Goal: Transaction & Acquisition: Download file/media

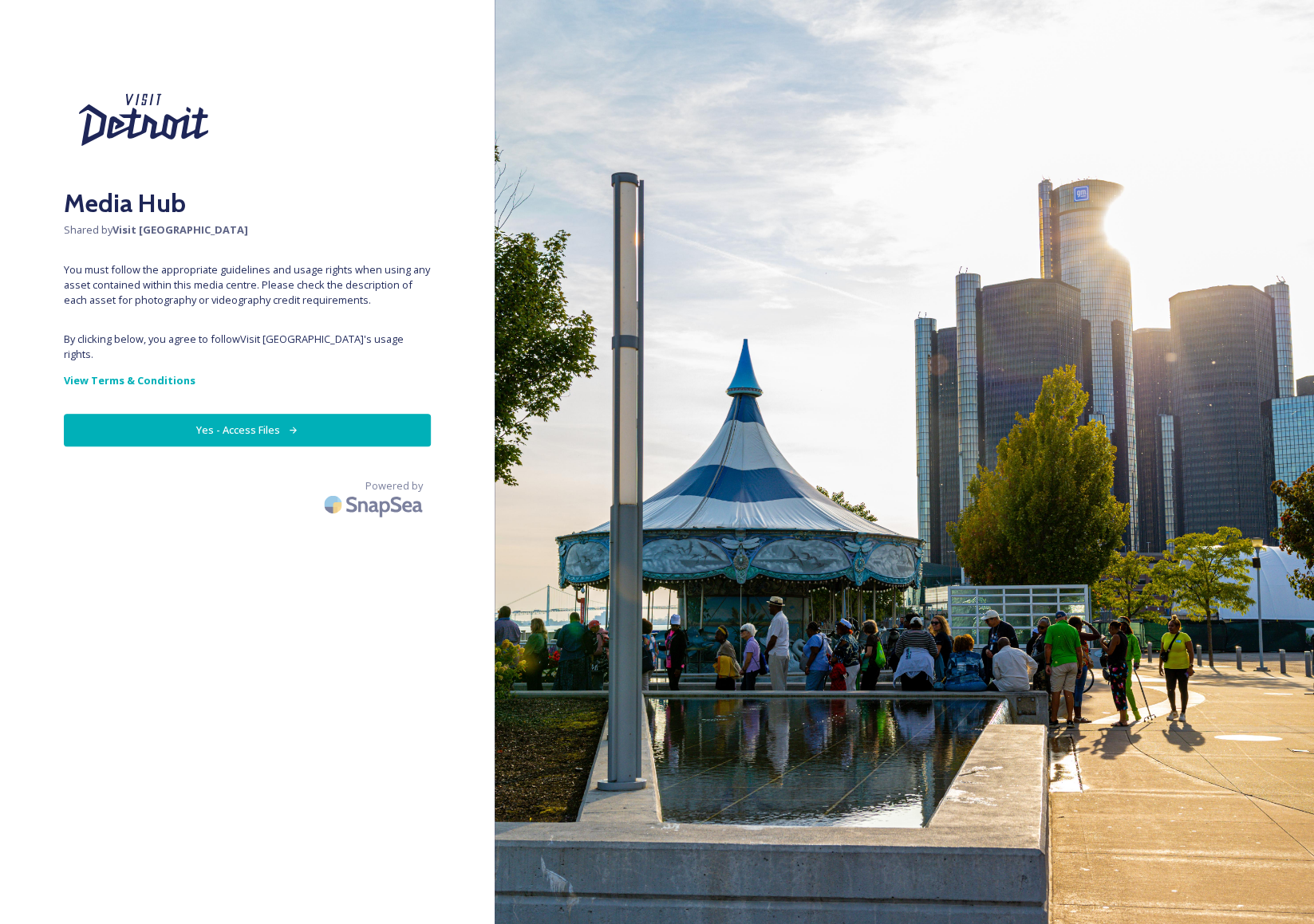
click at [298, 427] on button "Yes - Access Files" at bounding box center [247, 430] width 367 height 33
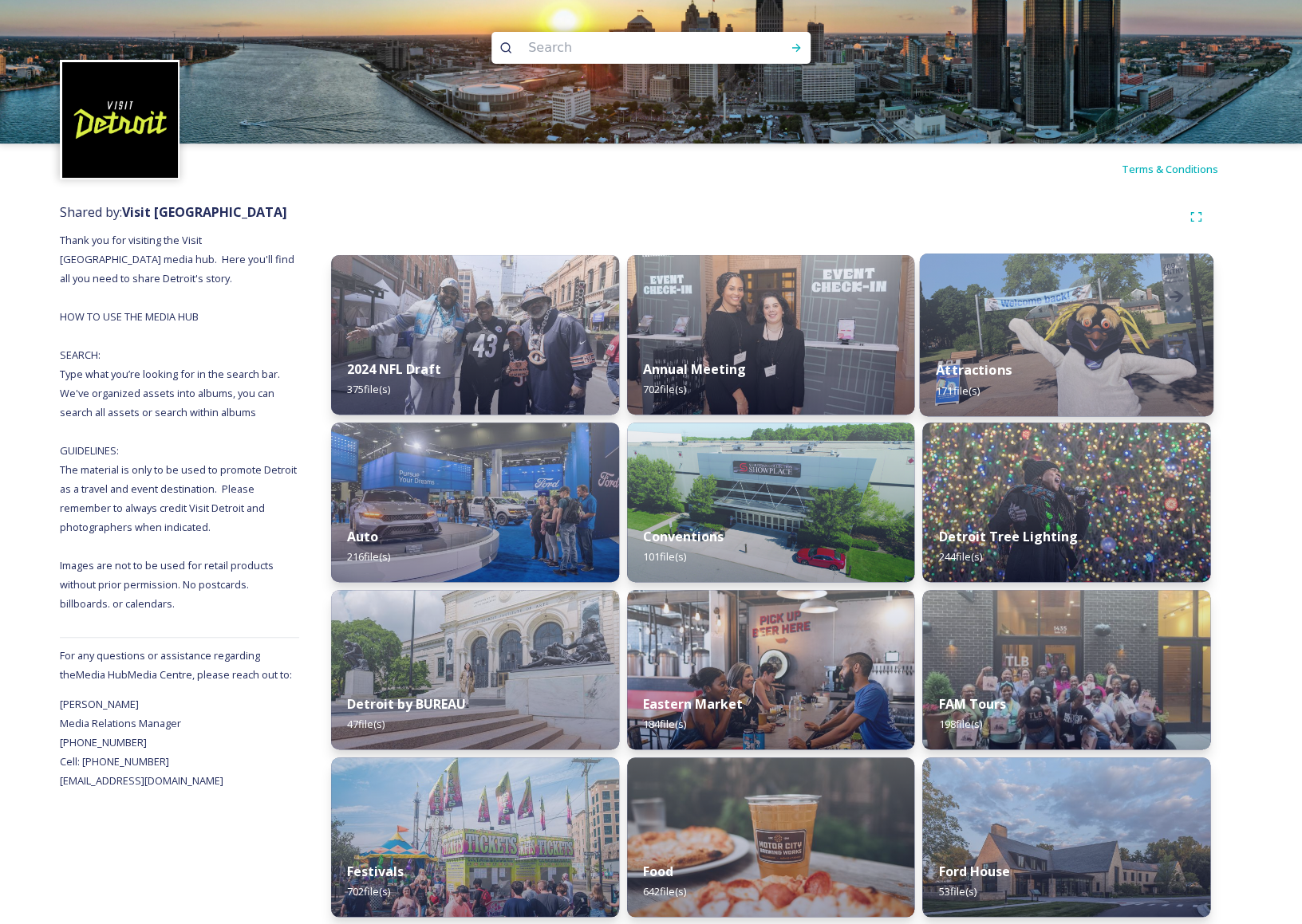
click at [1013, 375] on div "Attractions 171 file(s)" at bounding box center [1067, 380] width 293 height 73
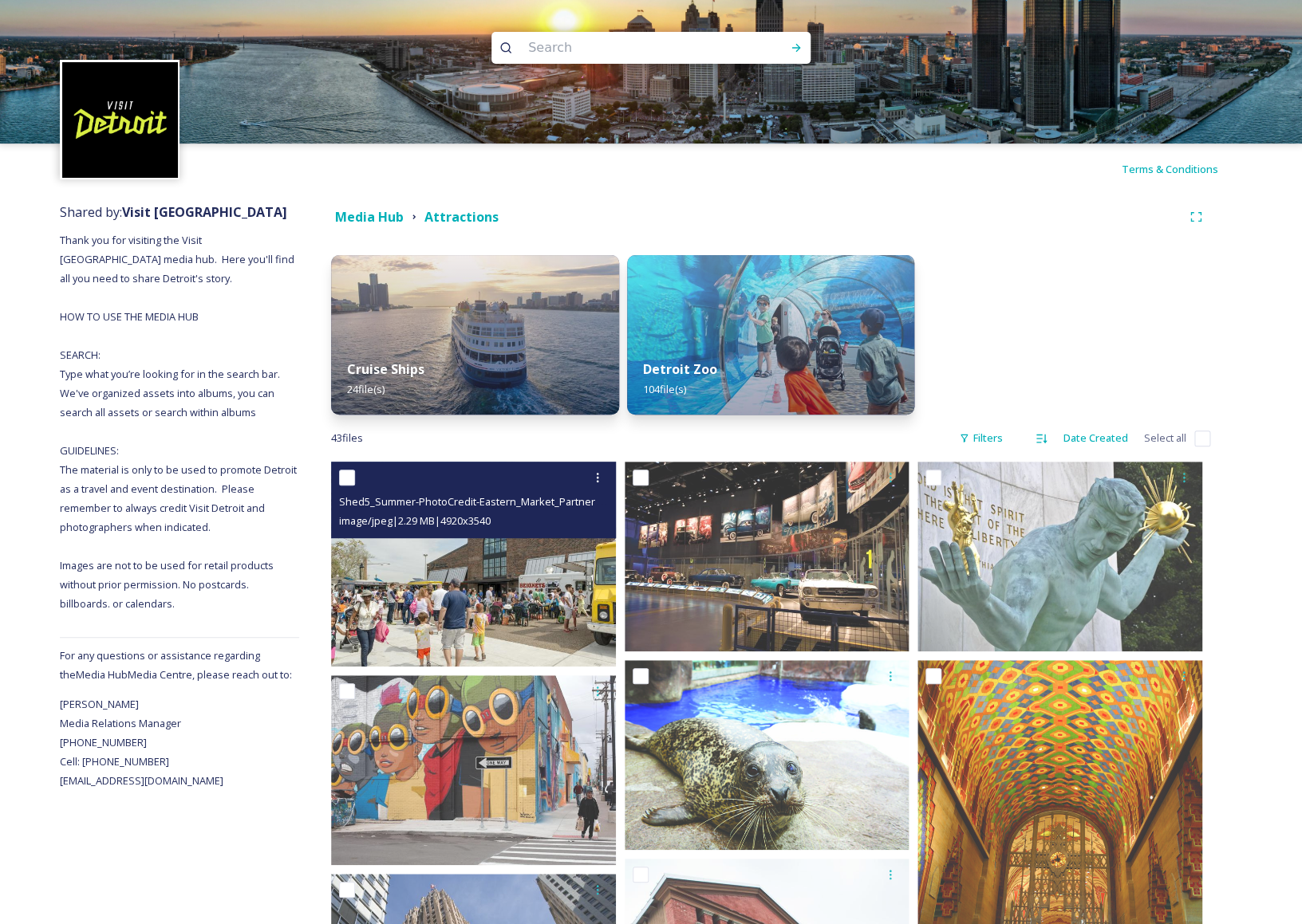
click at [540, 600] on img at bounding box center [473, 564] width 285 height 205
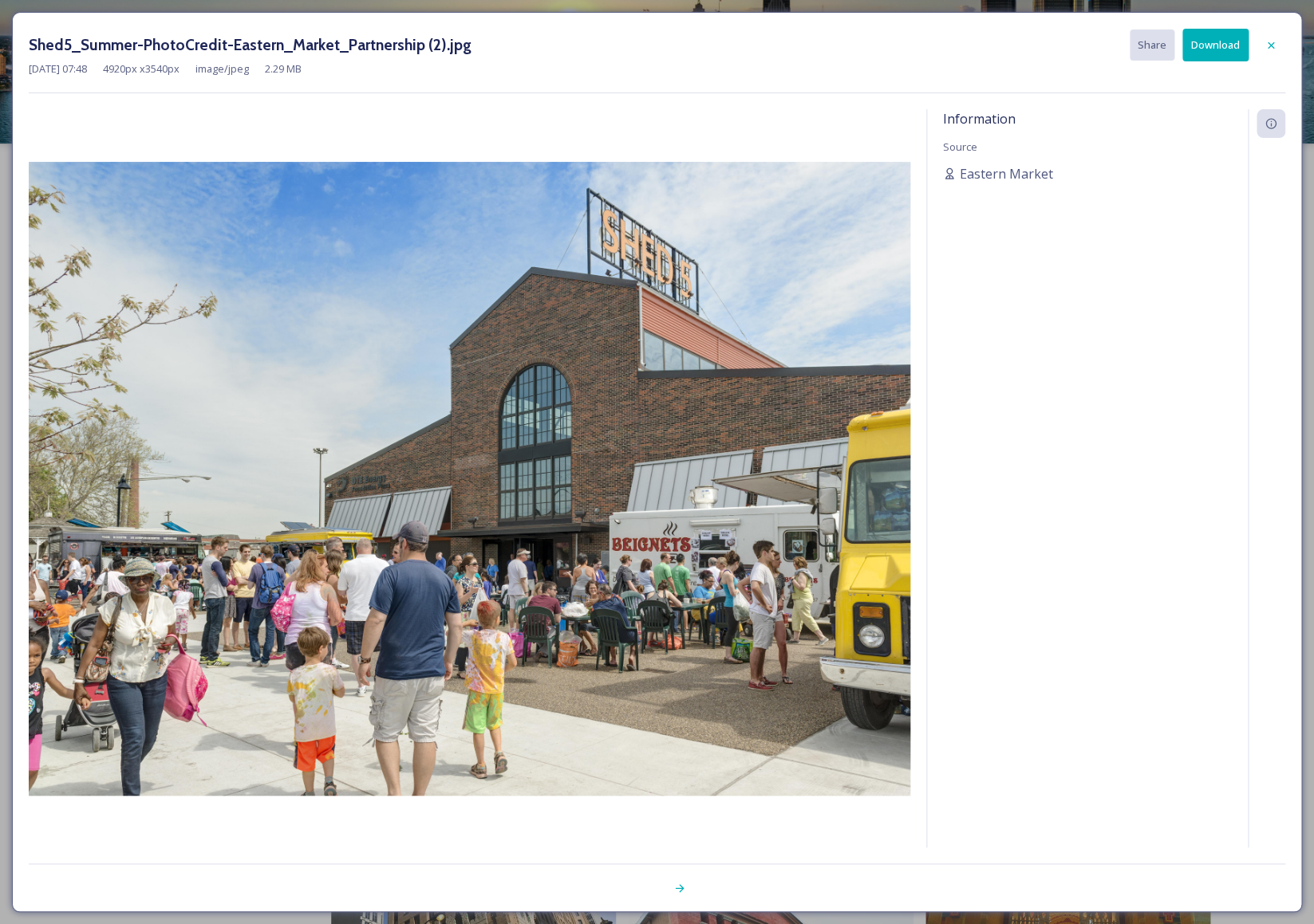
click at [1220, 40] on button "Download" at bounding box center [1215, 45] width 66 height 33
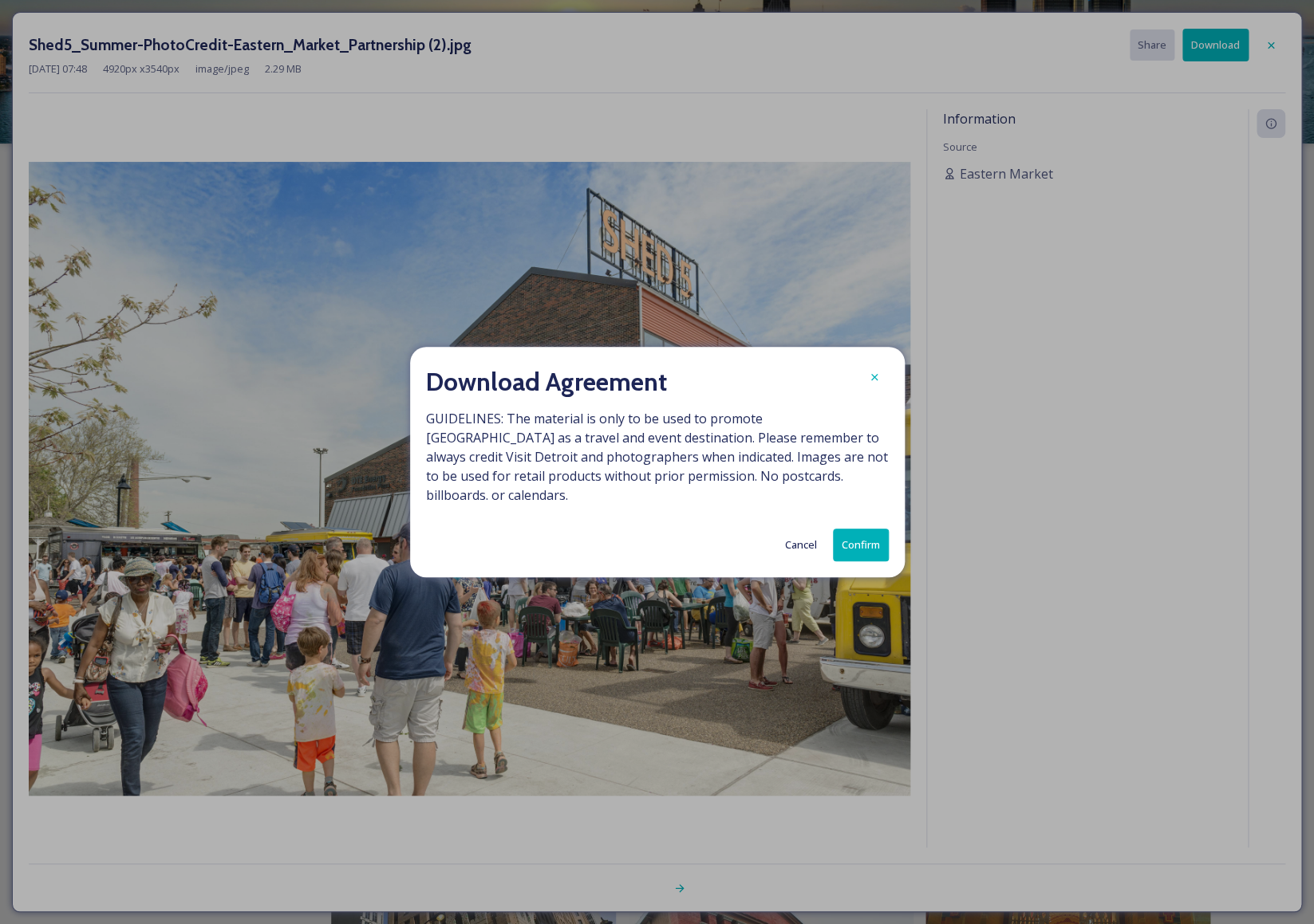
click at [859, 534] on button "Confirm" at bounding box center [861, 545] width 56 height 33
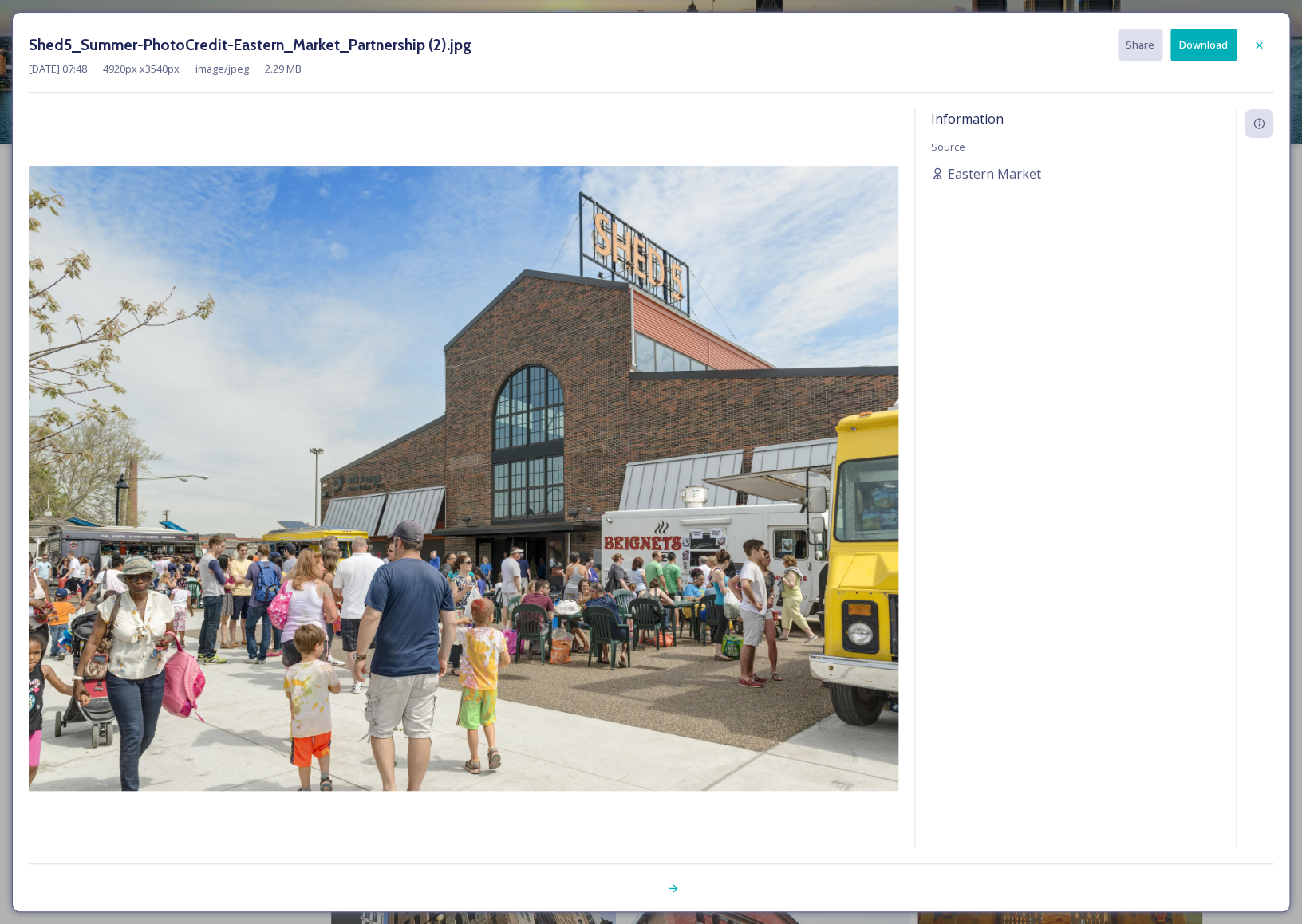
click at [1257, 48] on icon at bounding box center [1259, 44] width 6 height 6
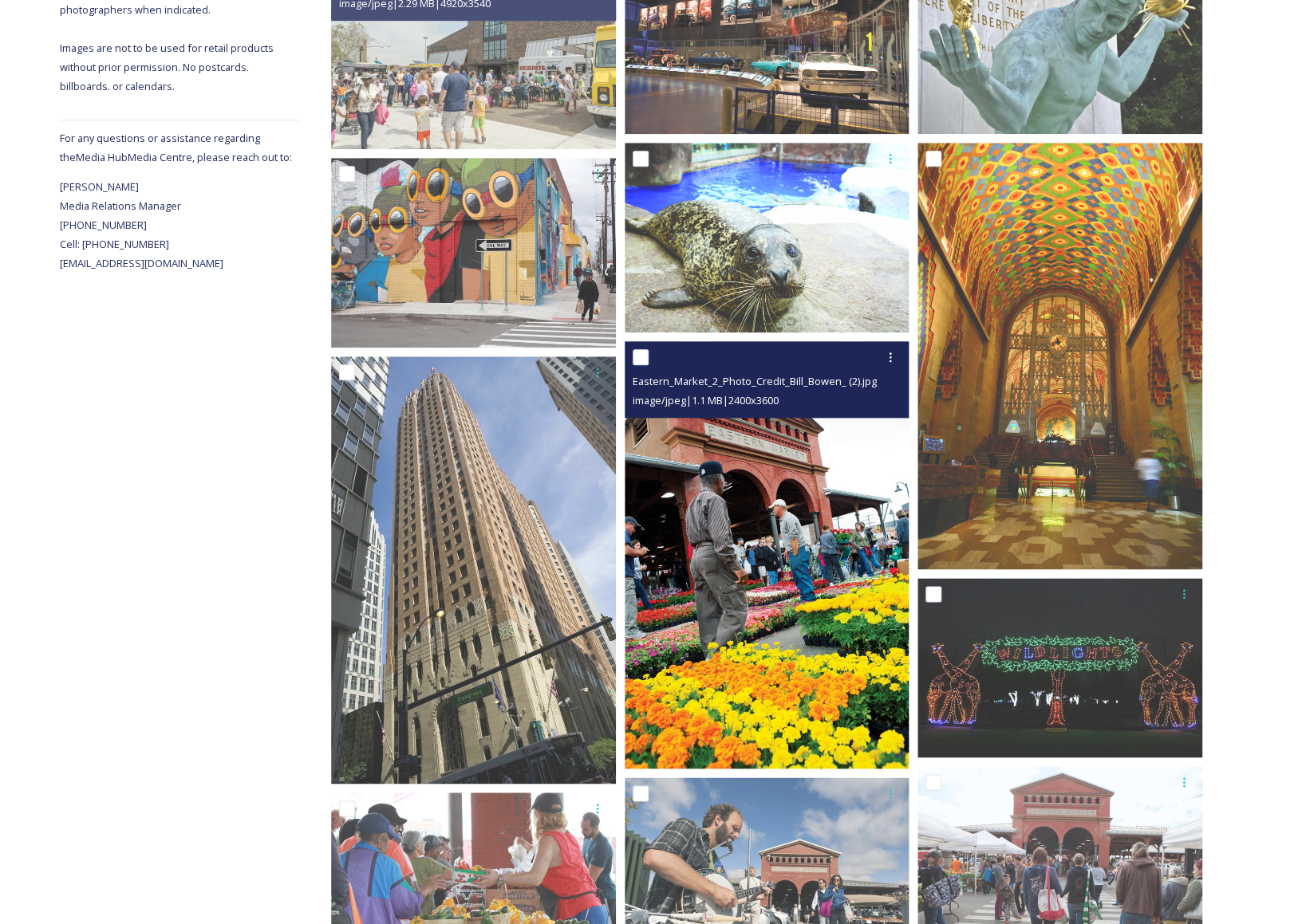
scroll to position [548, 0]
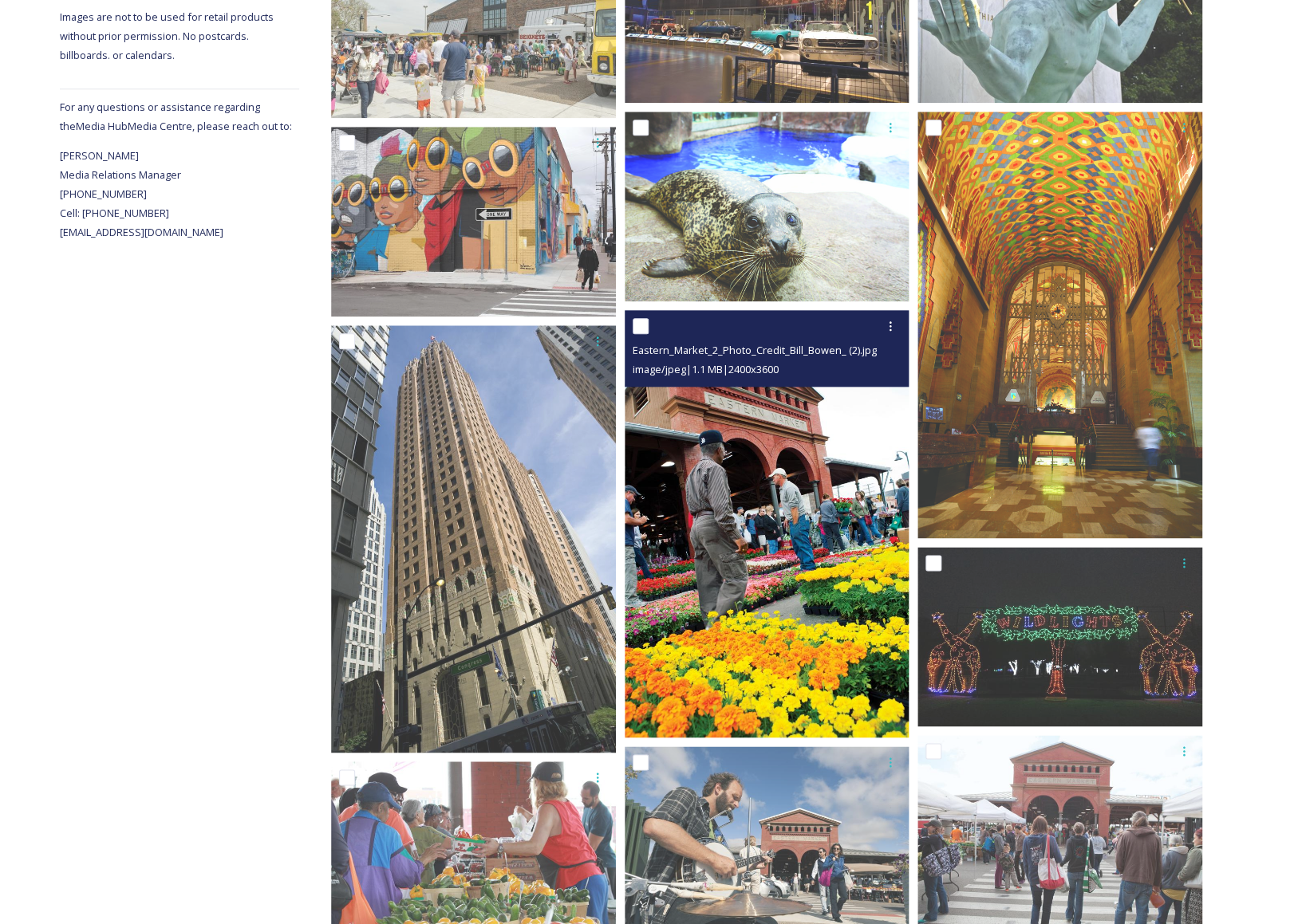
click at [801, 648] on img at bounding box center [767, 524] width 285 height 428
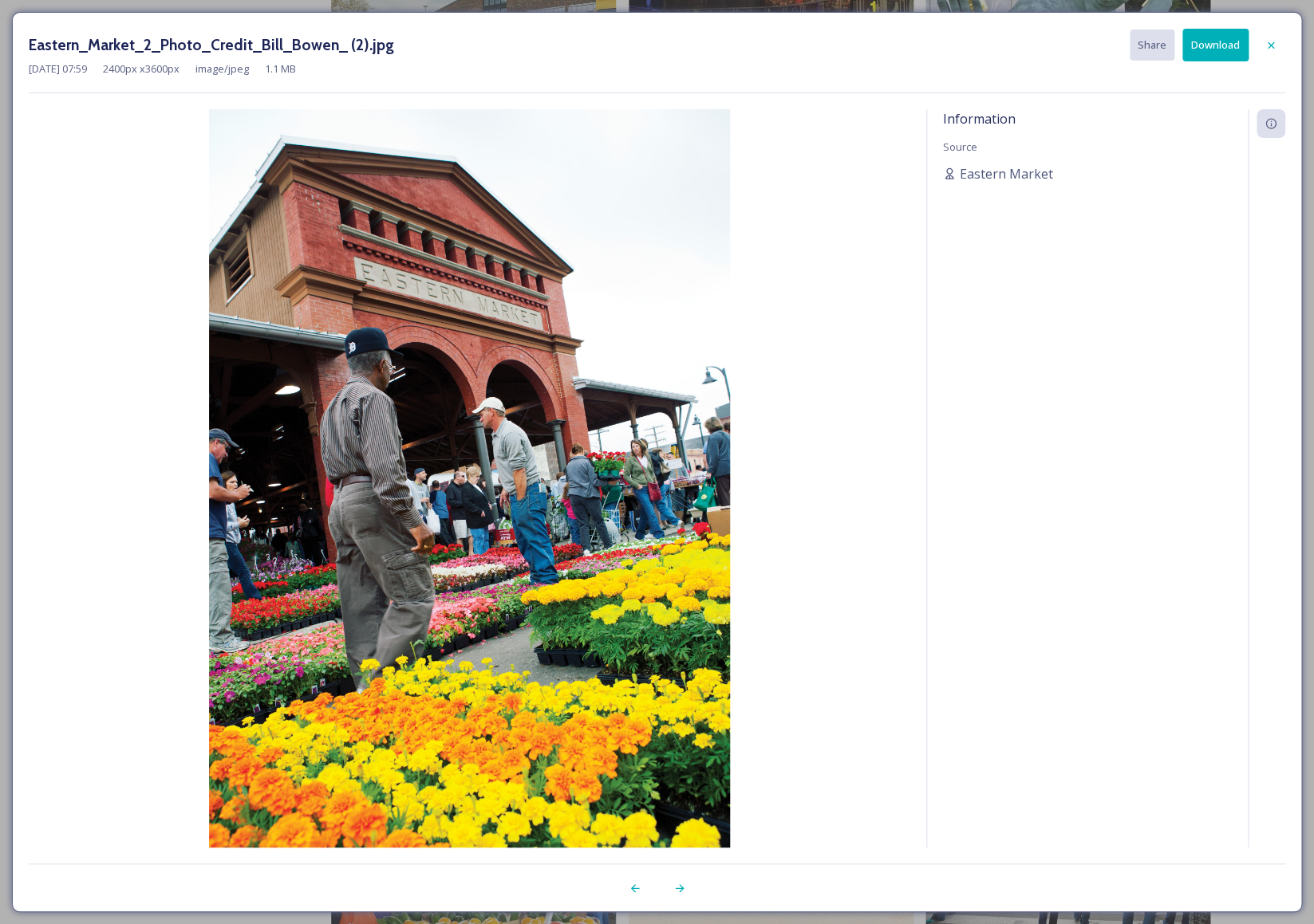
click at [1220, 55] on button "Download" at bounding box center [1215, 45] width 66 height 33
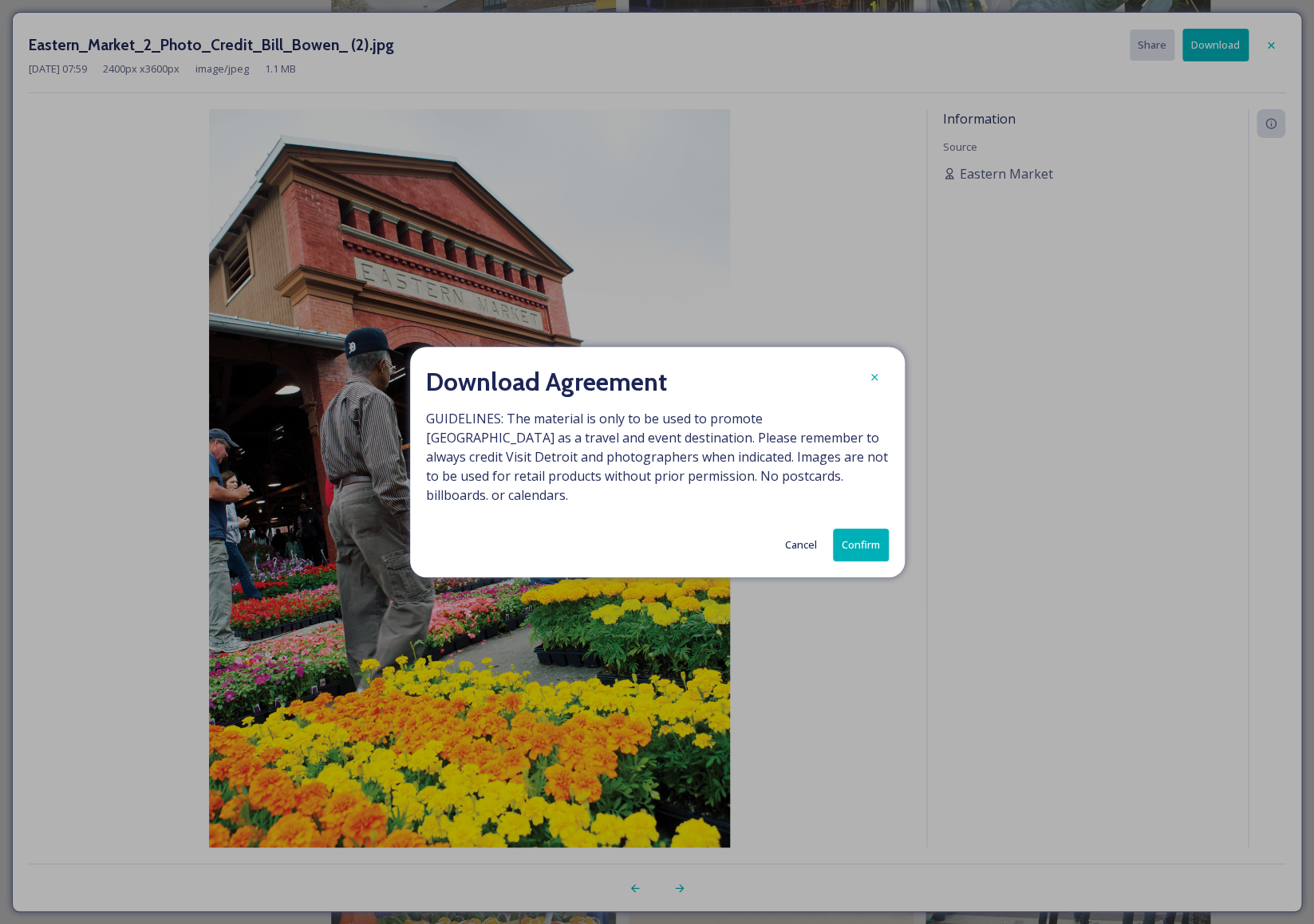
click at [874, 538] on button "Confirm" at bounding box center [861, 545] width 56 height 33
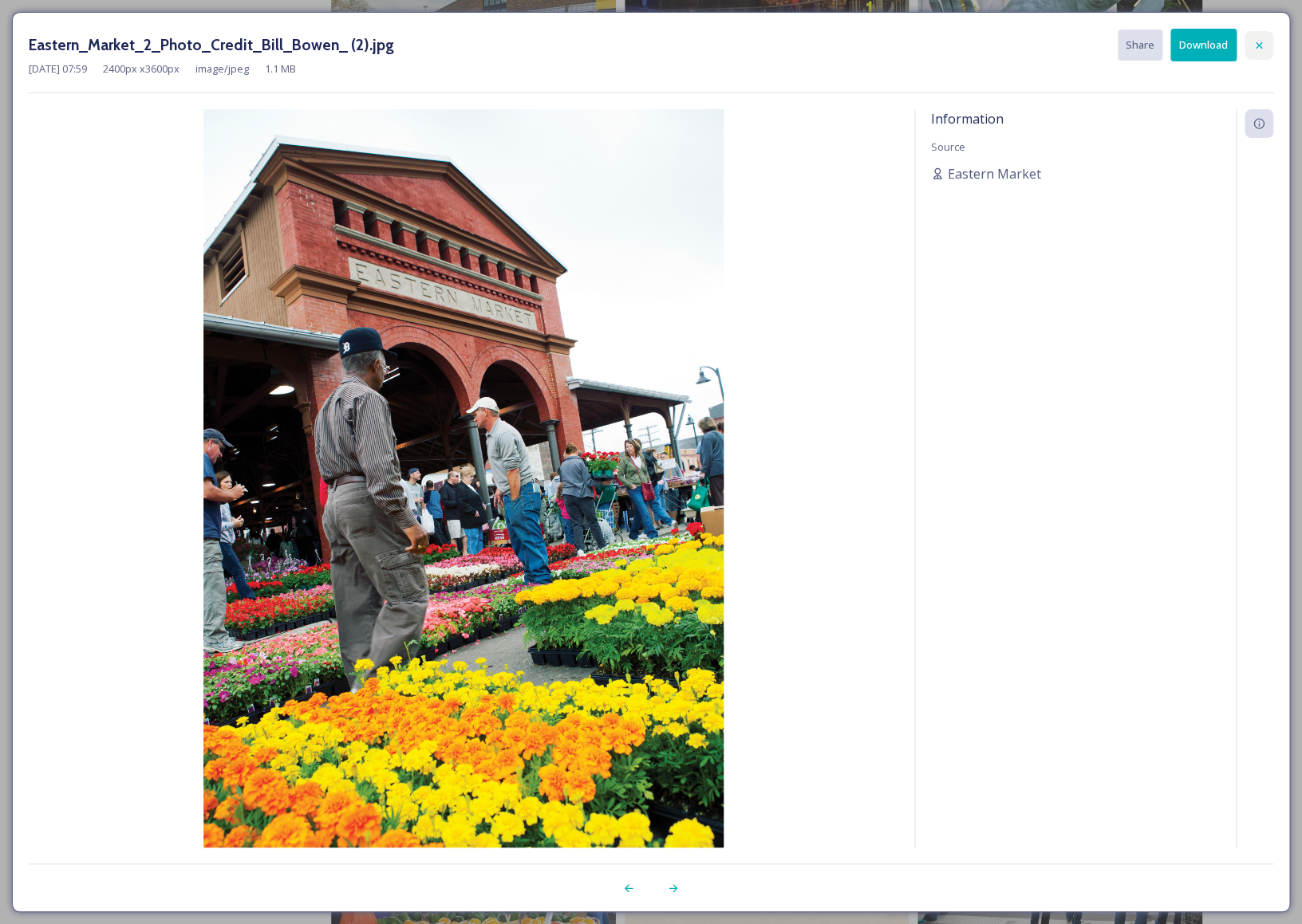
click at [1265, 42] on icon at bounding box center [1259, 45] width 13 height 13
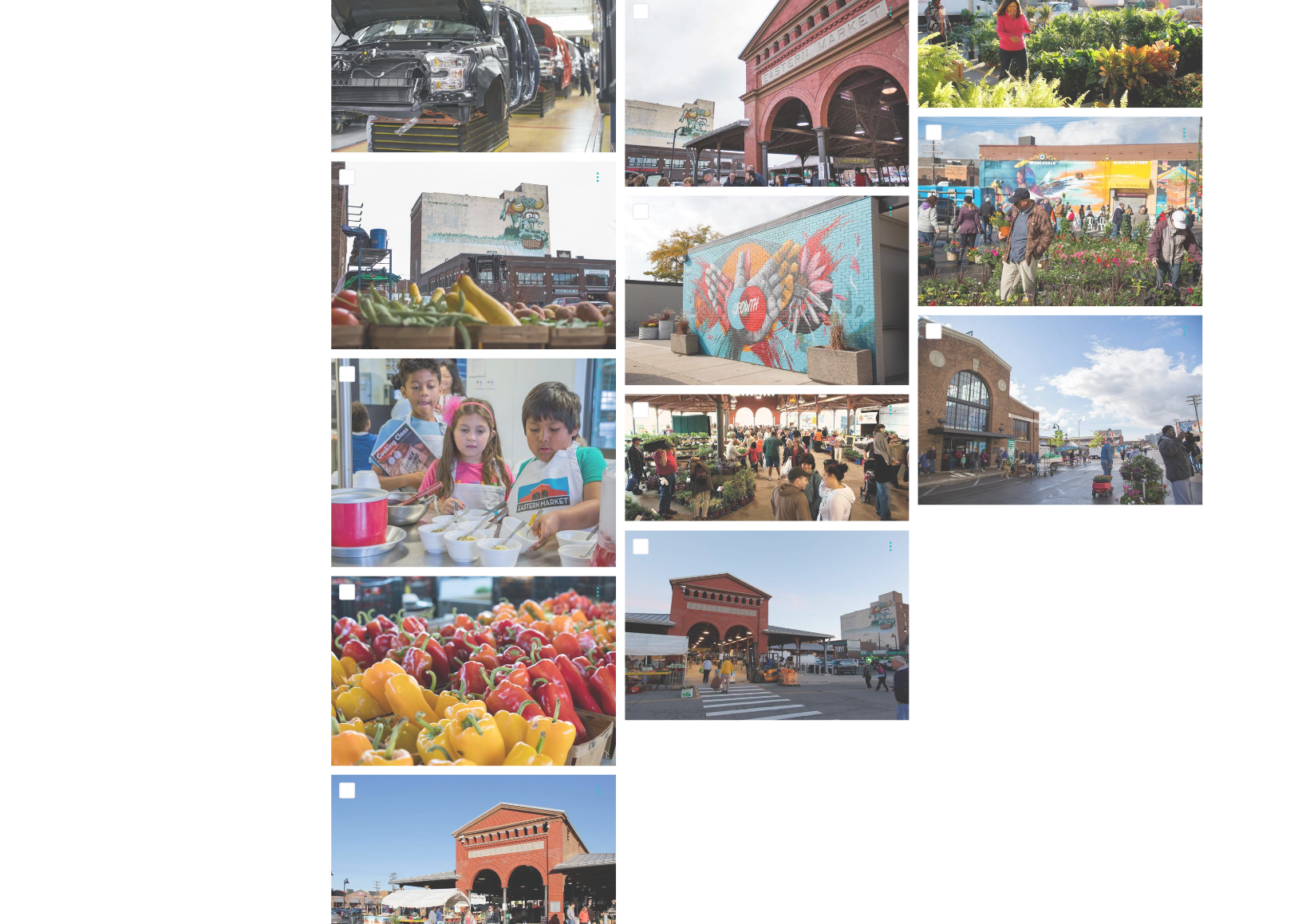
scroll to position [3240, 0]
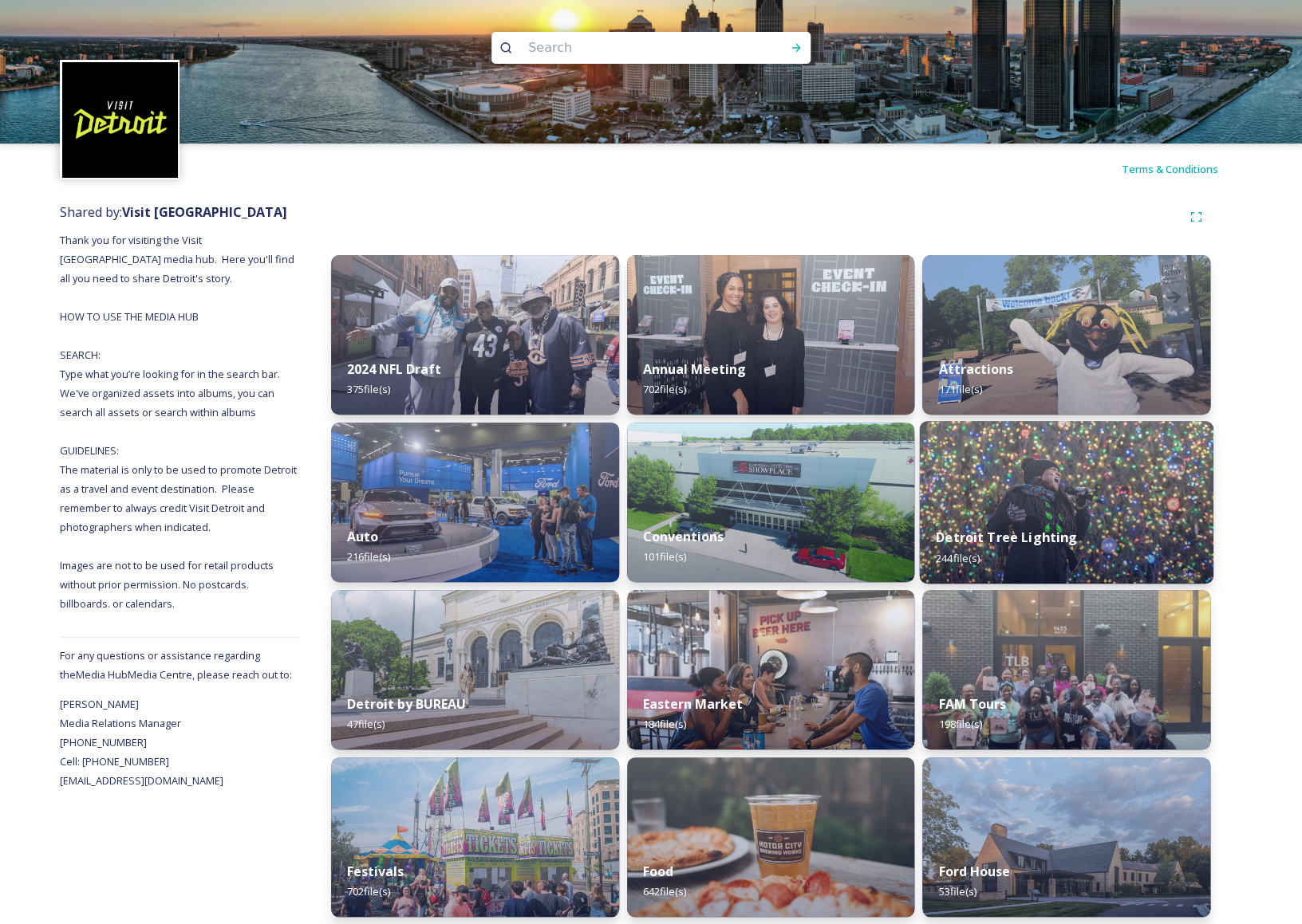
click at [1075, 525] on div "Detroit Tree Lighting 244 file(s)" at bounding box center [1067, 547] width 293 height 73
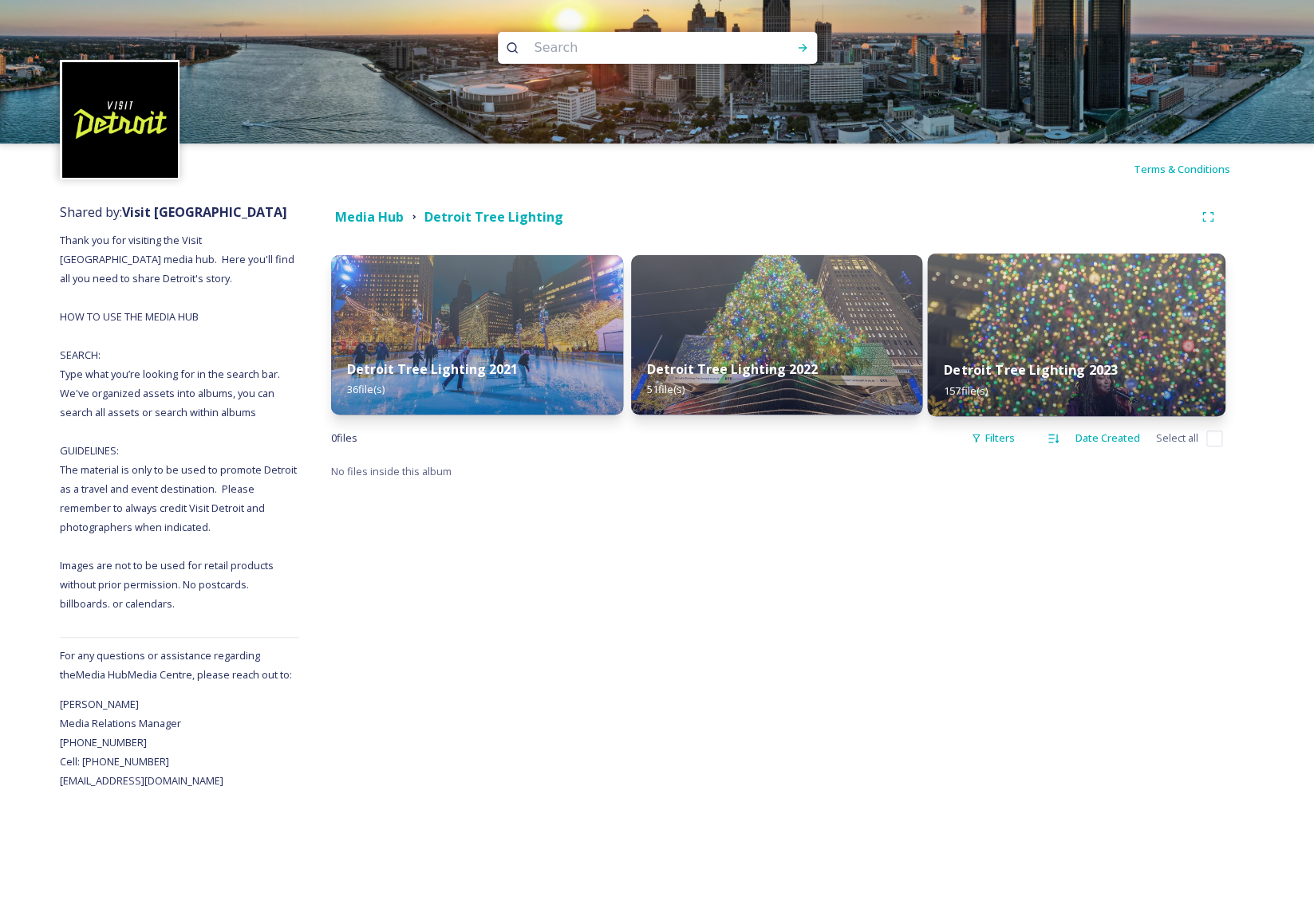
click at [1054, 365] on strong "Detroit Tree Lighting 2023" at bounding box center [1030, 370] width 174 height 17
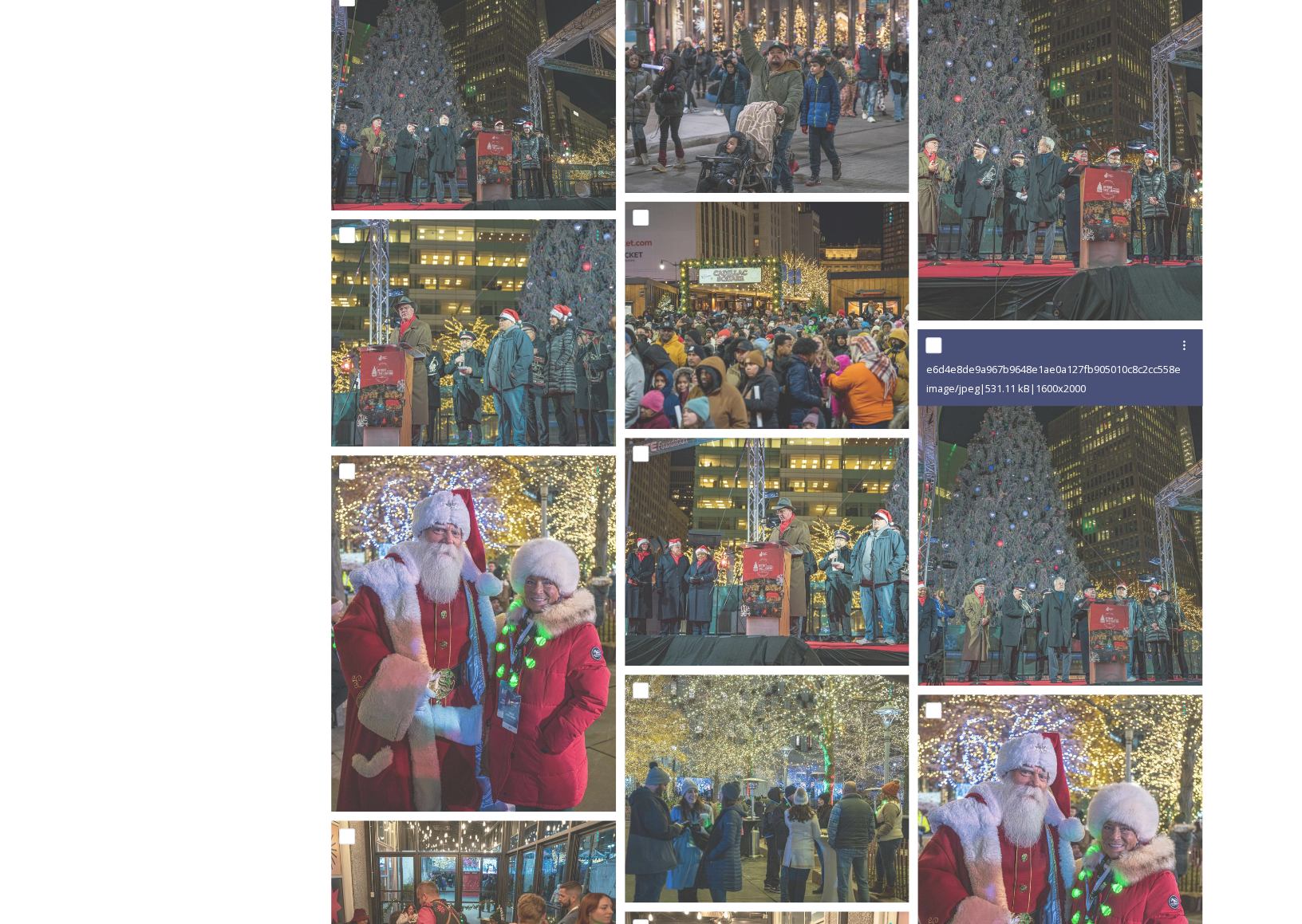
scroll to position [5704, 0]
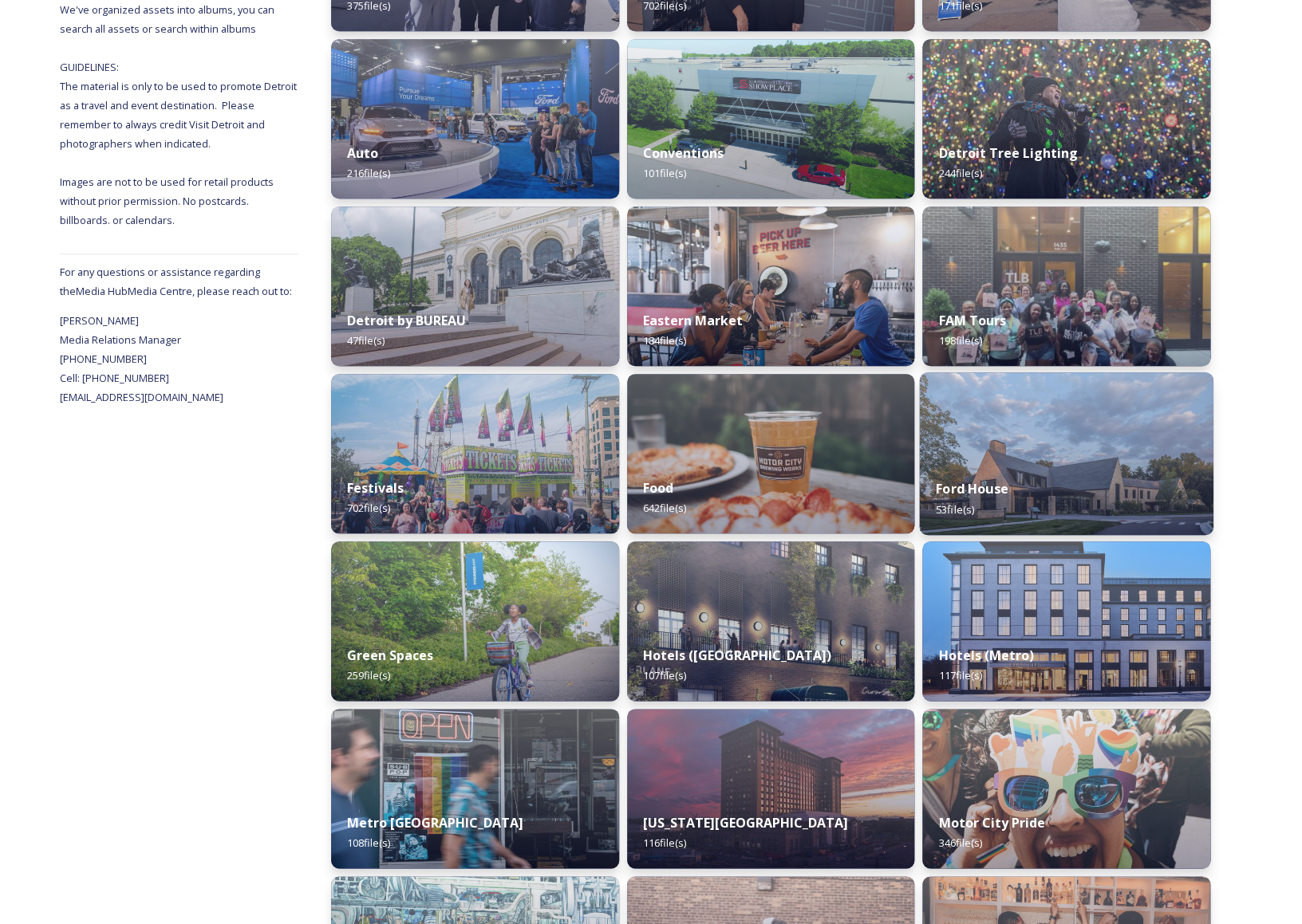
scroll to position [510, 0]
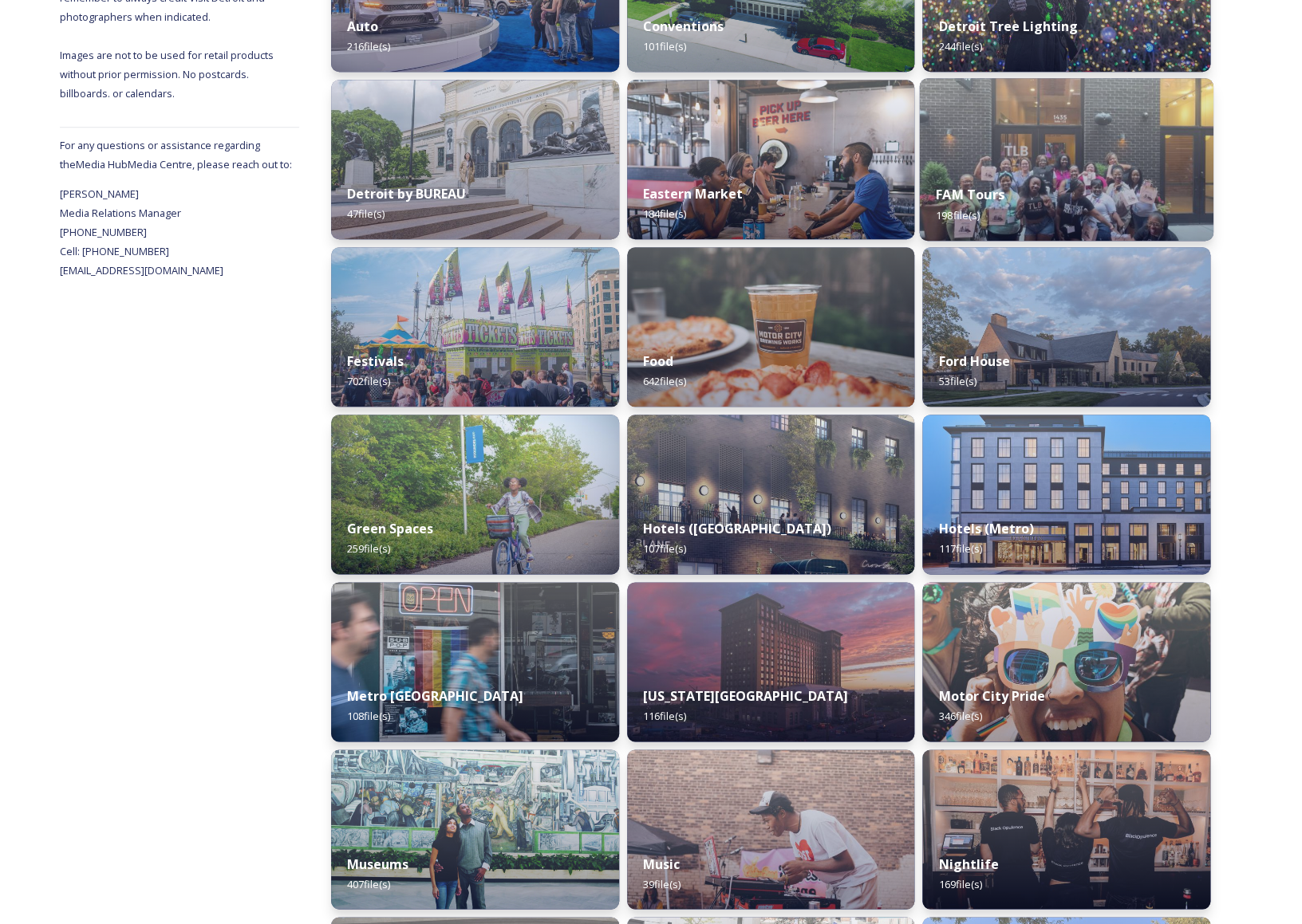
click at [1108, 211] on div "FAM Tours 198 file(s)" at bounding box center [1067, 205] width 293 height 73
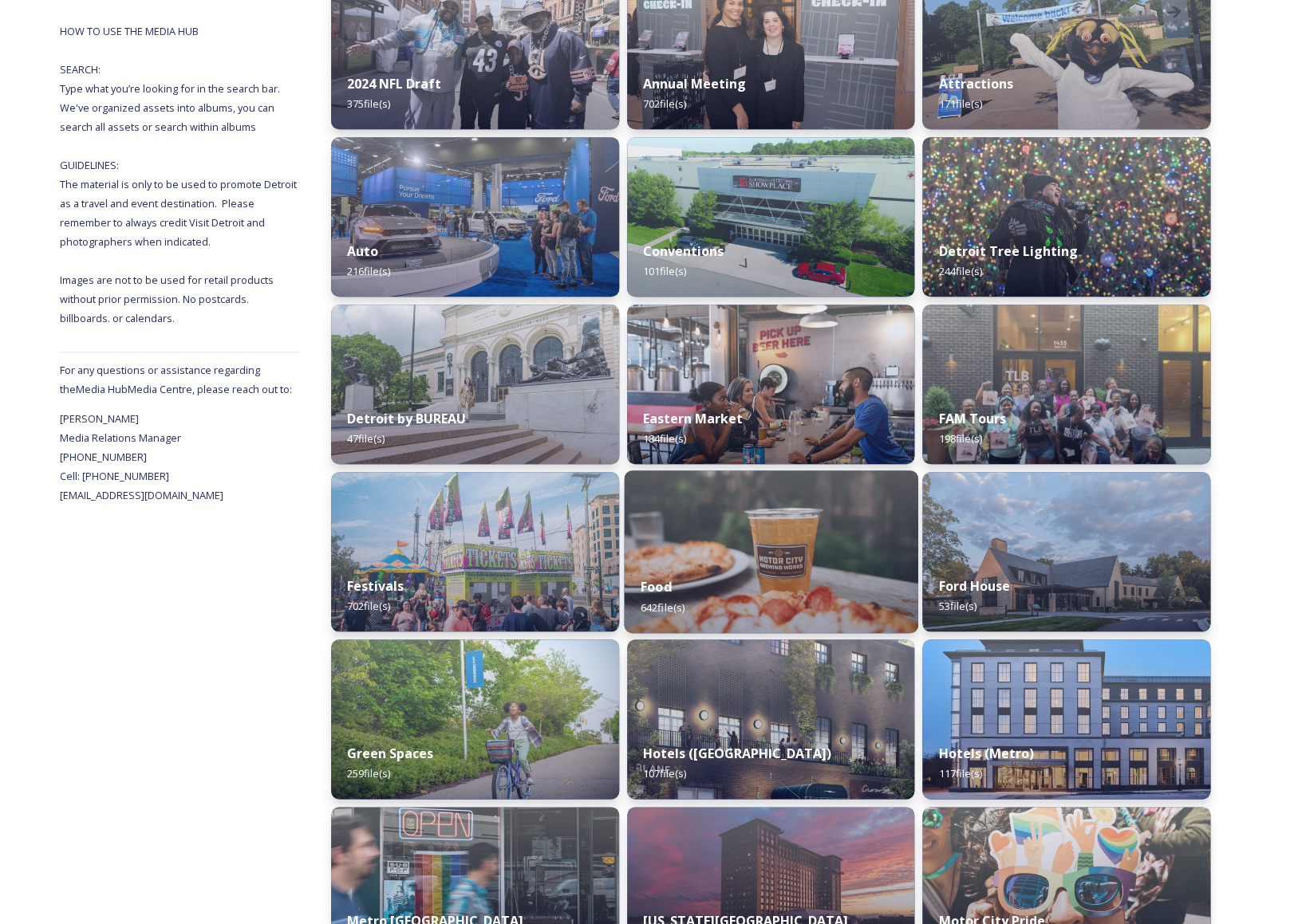
scroll to position [293, 0]
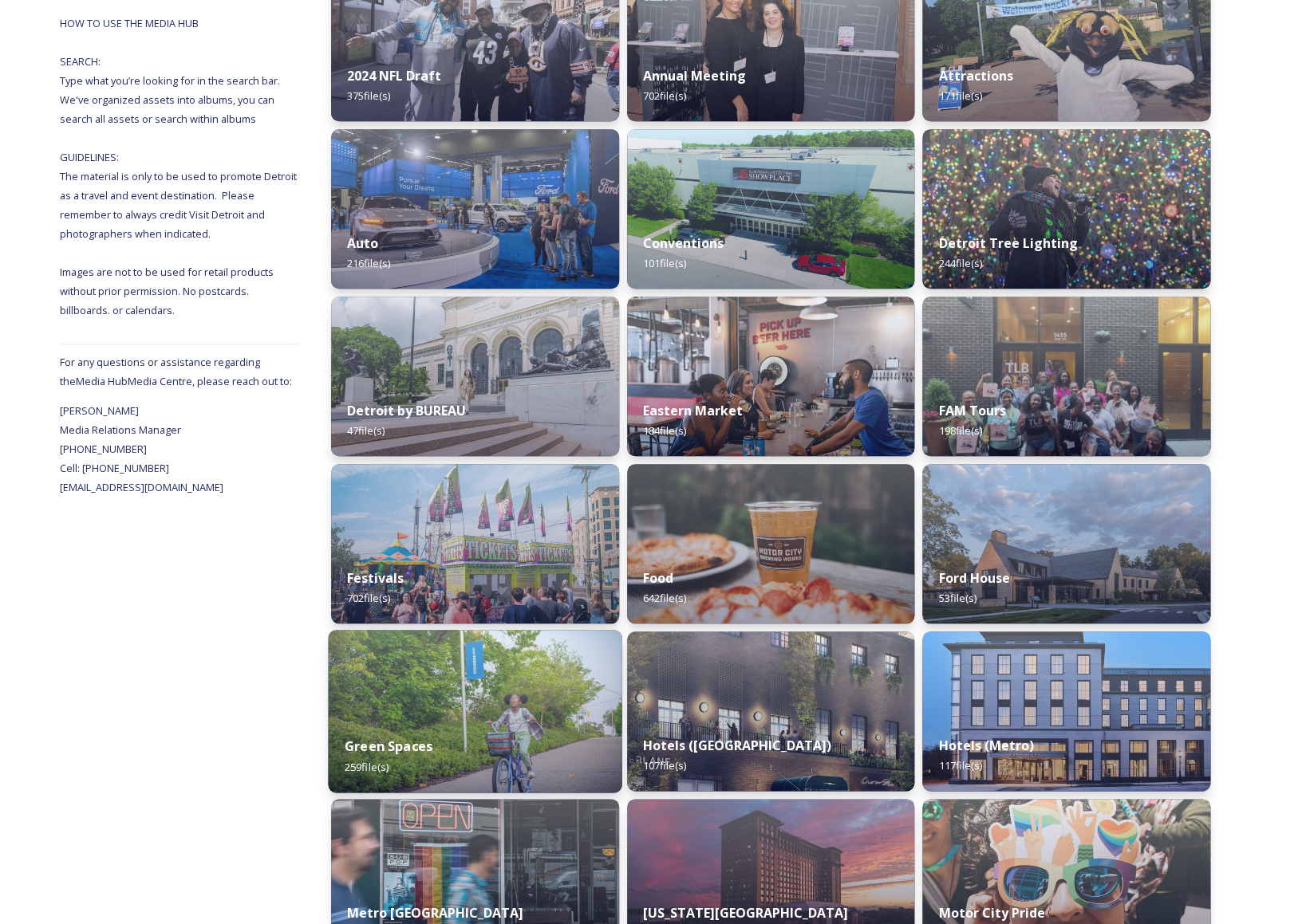
click at [523, 742] on div "Green Spaces 259 file(s)" at bounding box center [475, 757] width 293 height 73
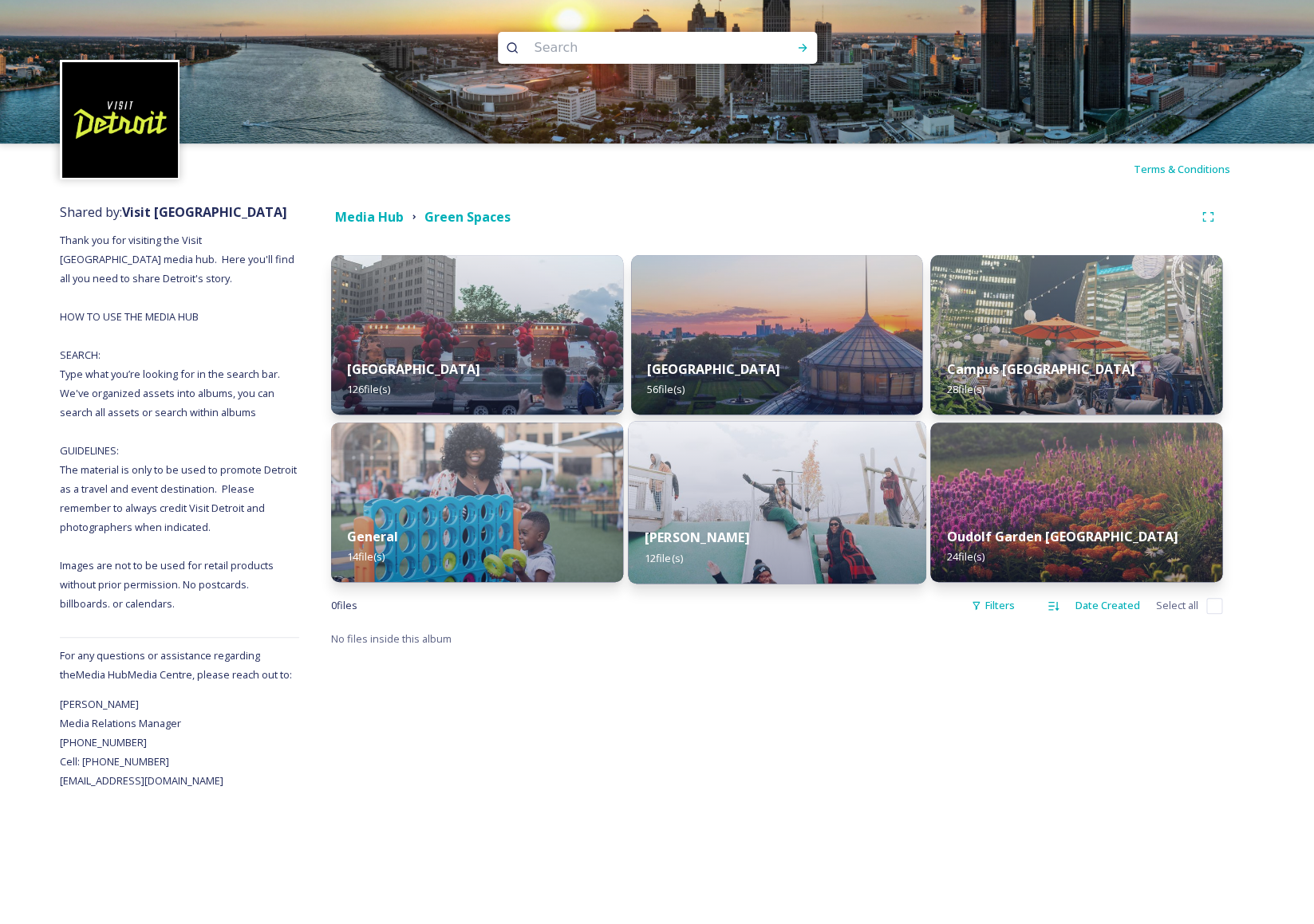
click at [832, 534] on div "[PERSON_NAME] 12 file(s)" at bounding box center [776, 547] width 298 height 73
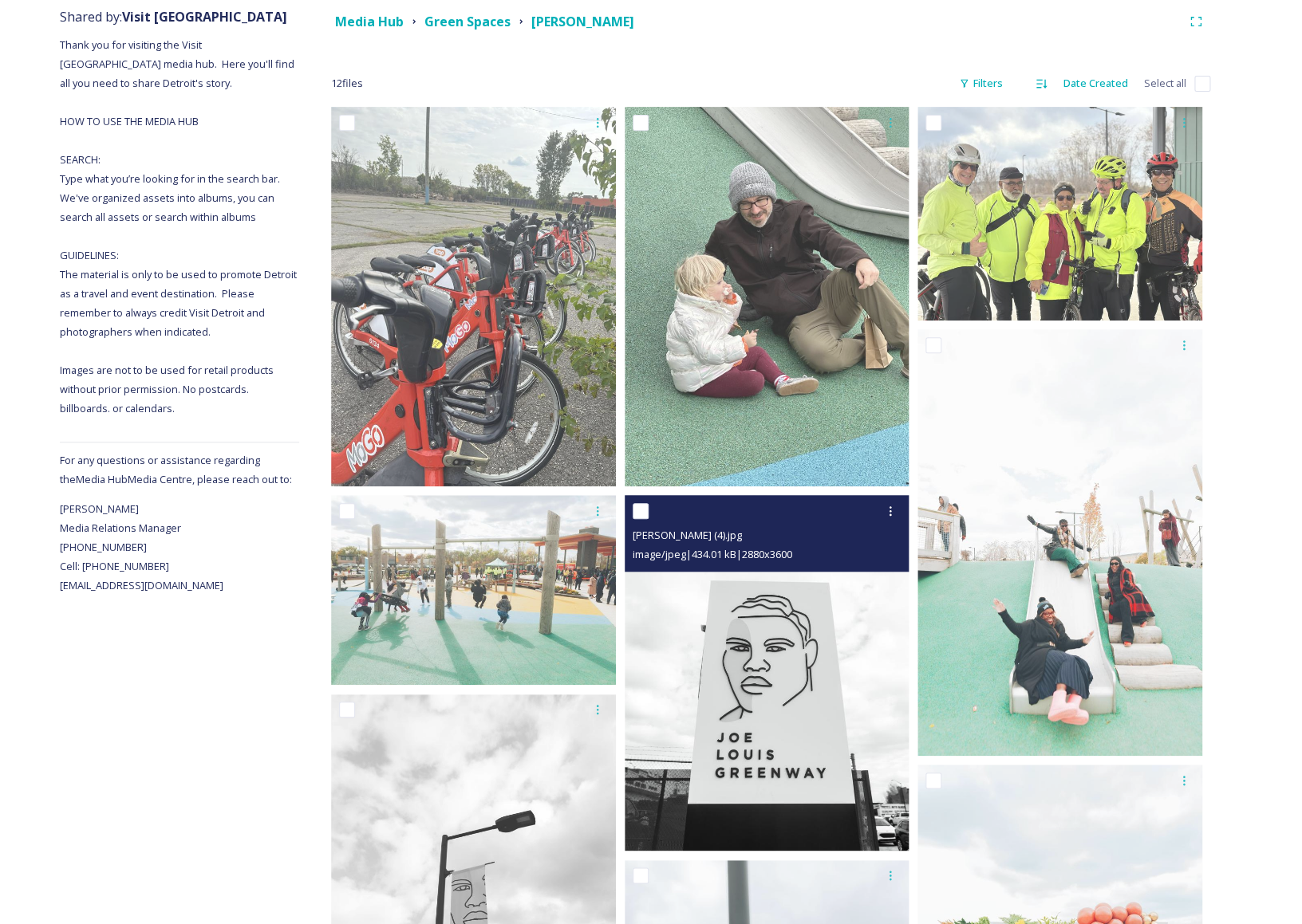
scroll to position [191, 0]
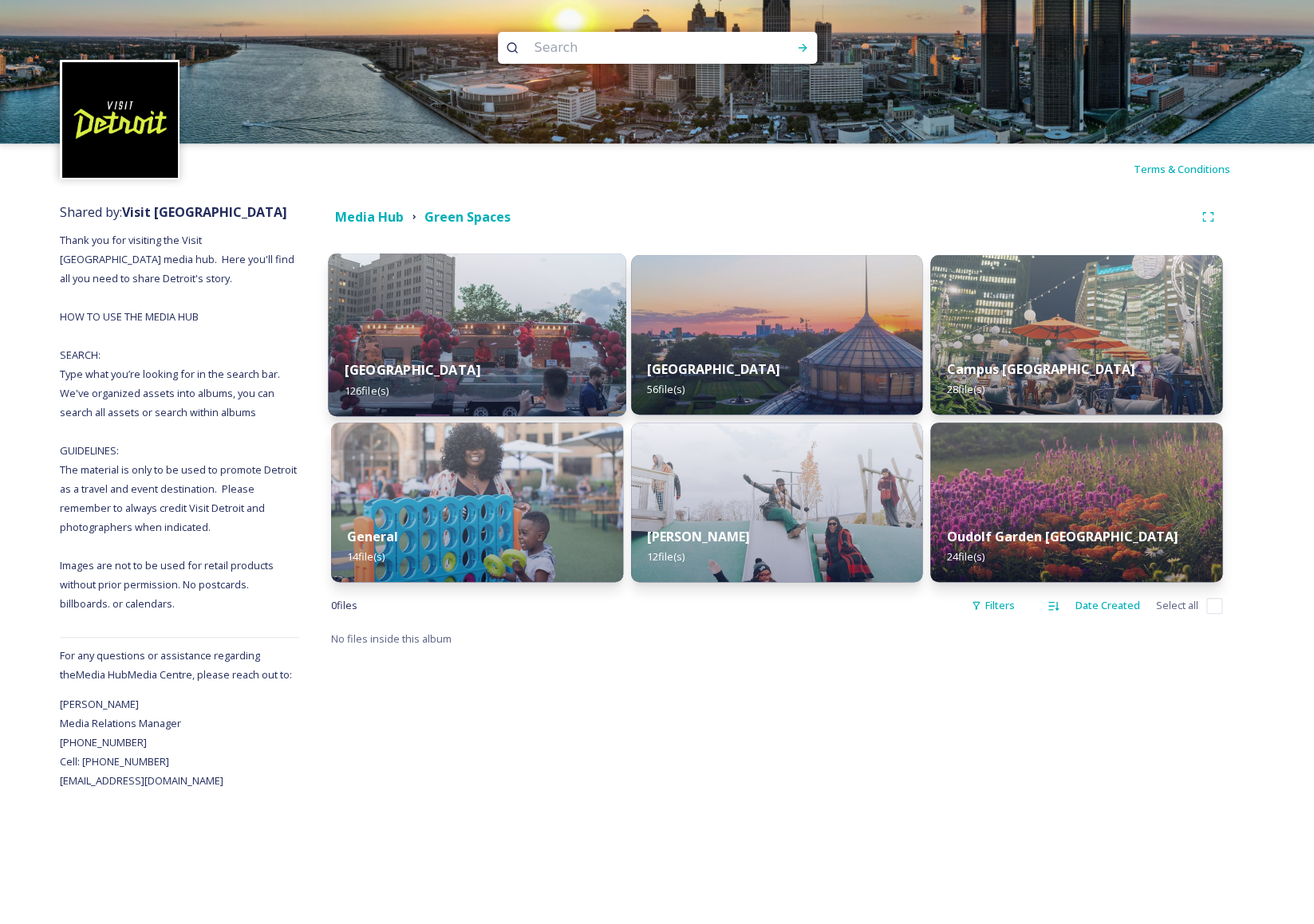
click at [521, 360] on div "Beacon Park 126 file(s)" at bounding box center [476, 380] width 298 height 73
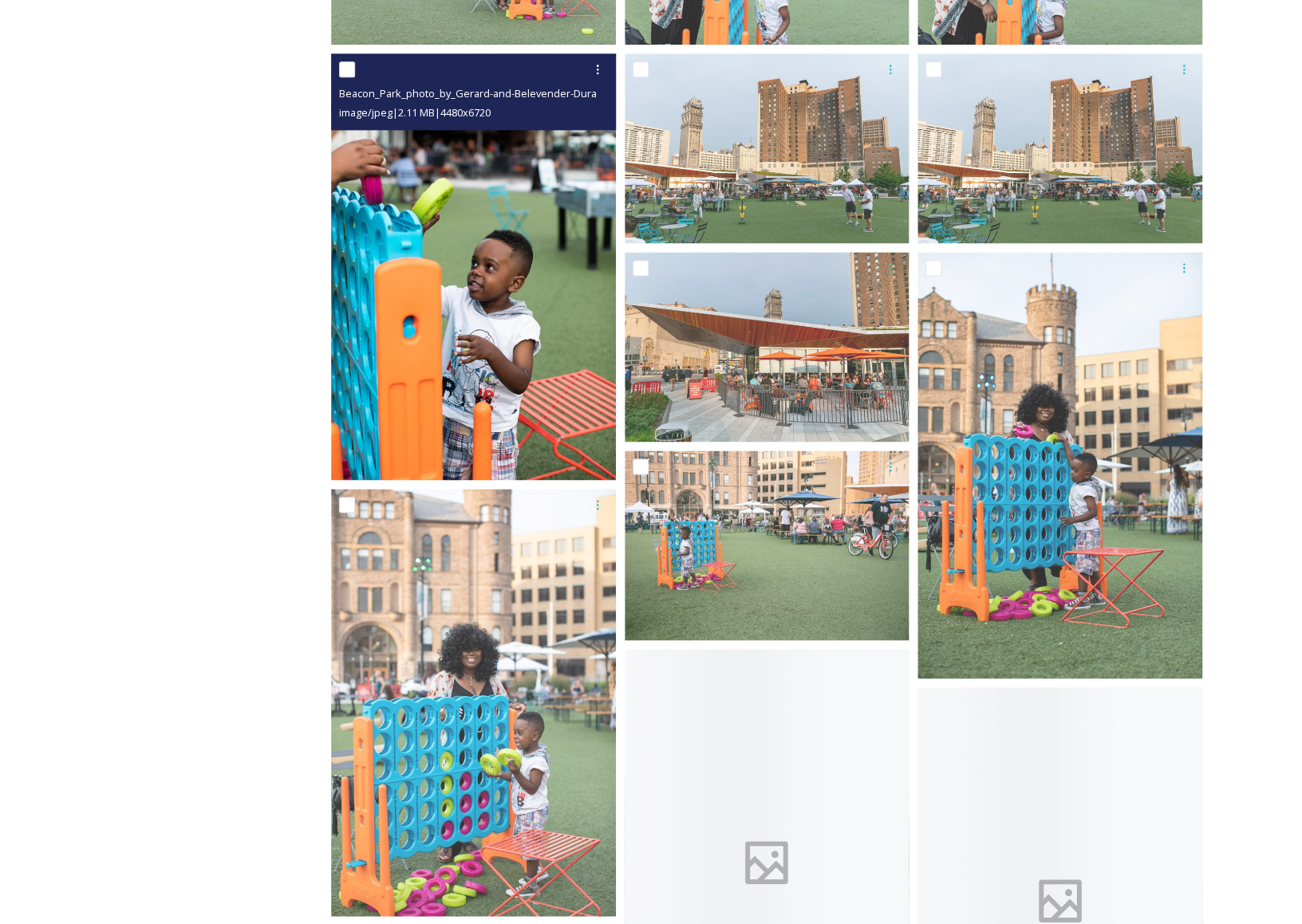
scroll to position [906, 0]
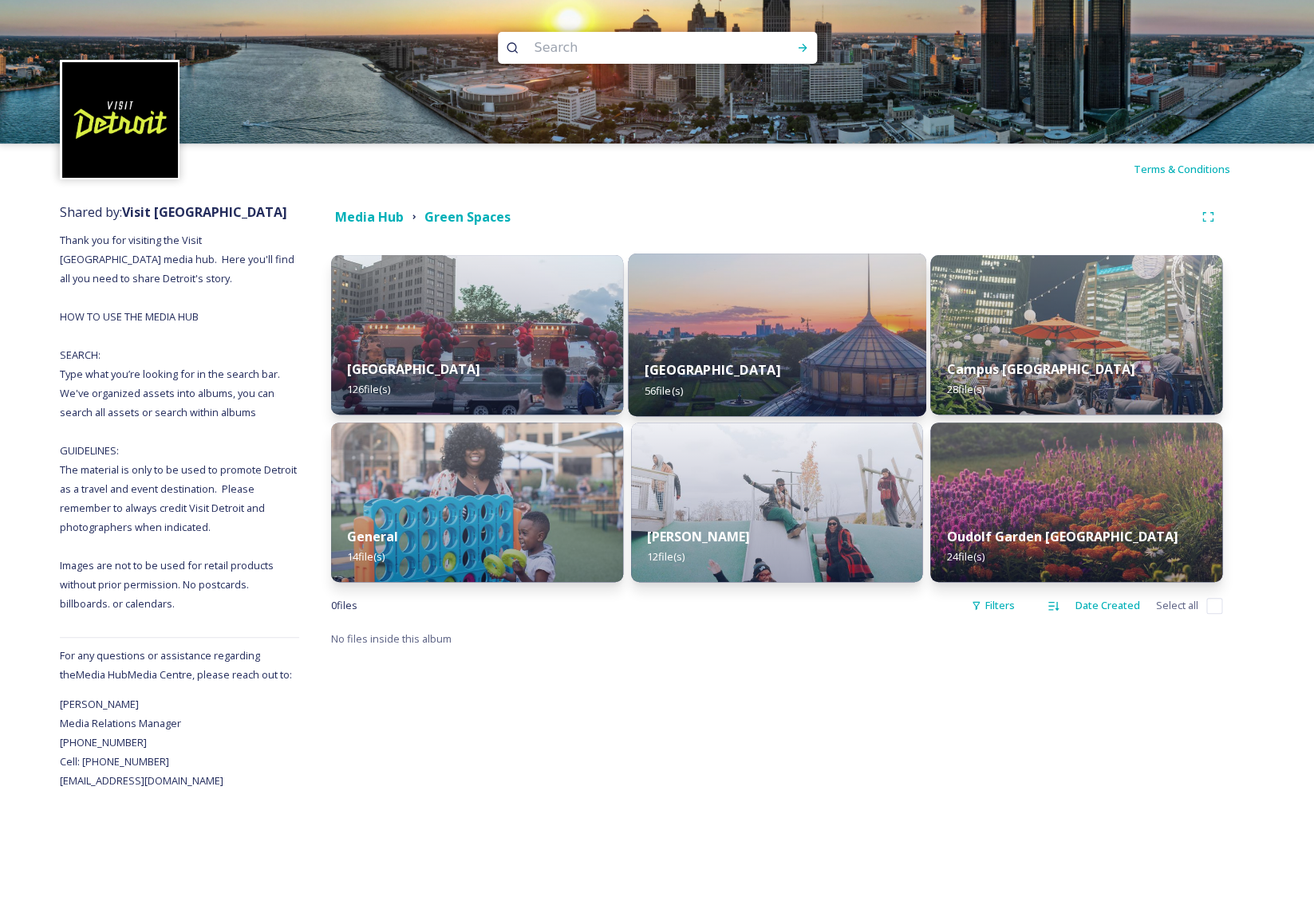
click at [736, 360] on div "[GEOGRAPHIC_DATA] 56 file(s)" at bounding box center [776, 380] width 298 height 73
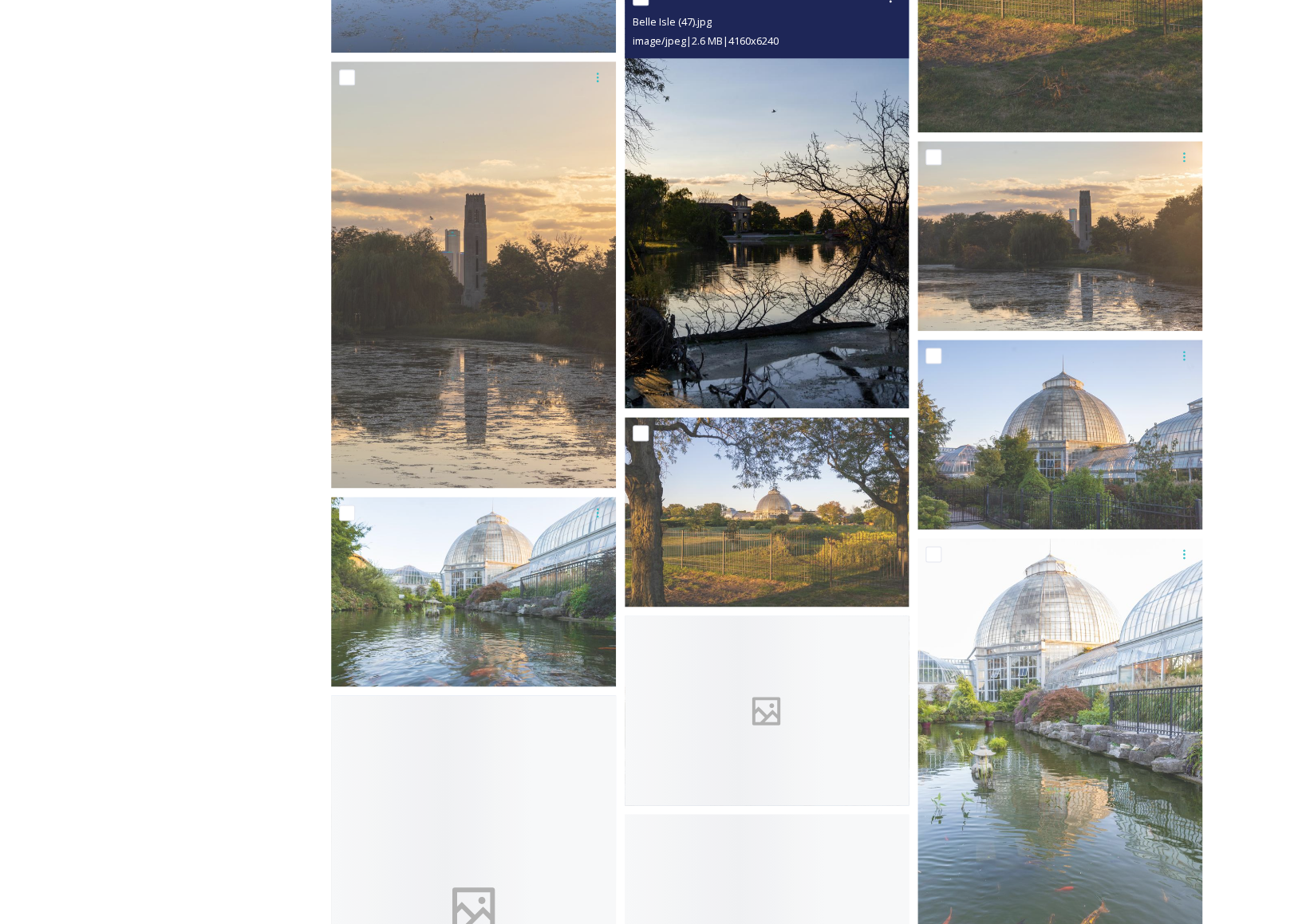
scroll to position [3382, 0]
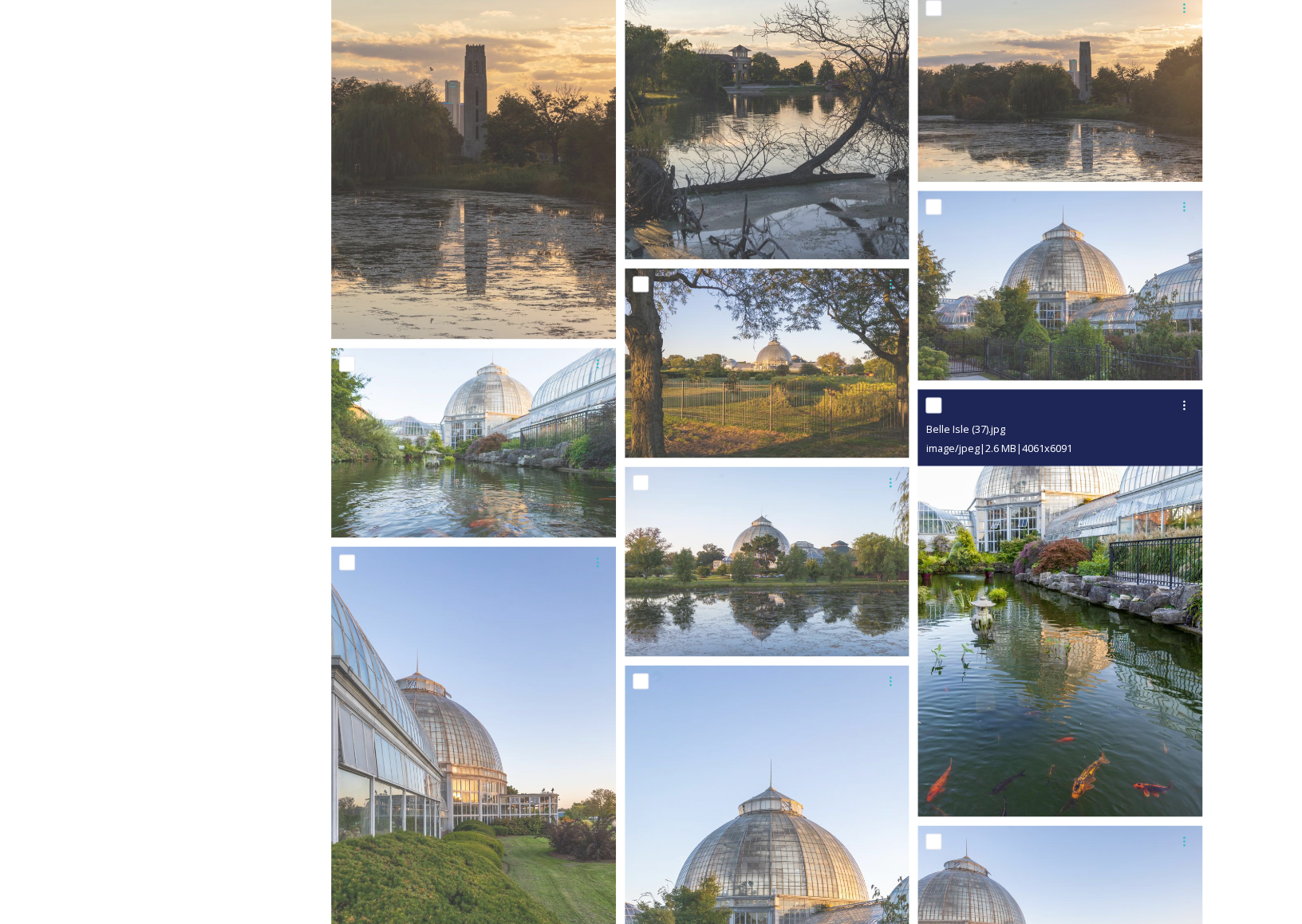
click at [1129, 516] on img at bounding box center [1060, 603] width 285 height 428
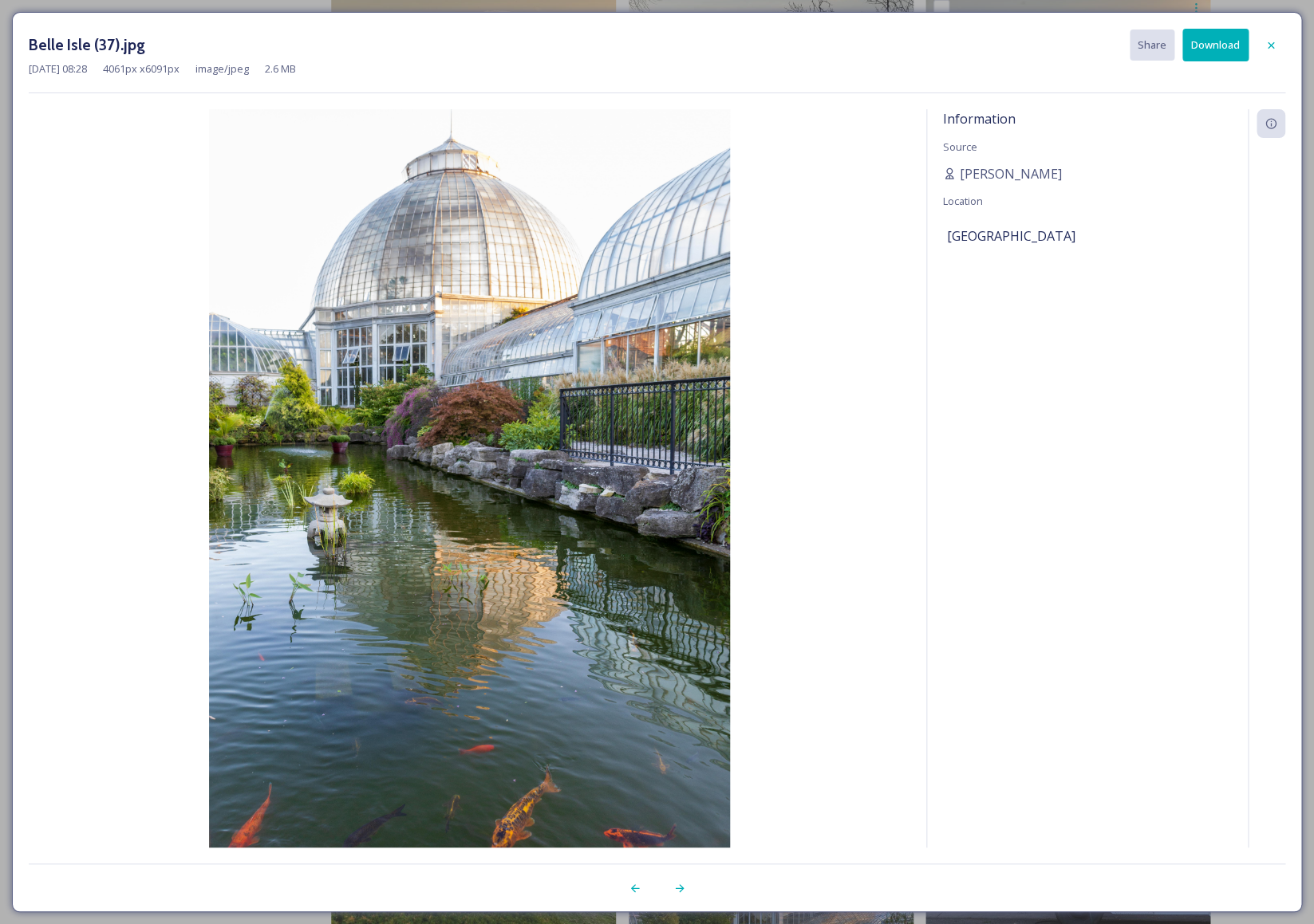
click at [1201, 51] on button "Download" at bounding box center [1215, 45] width 66 height 33
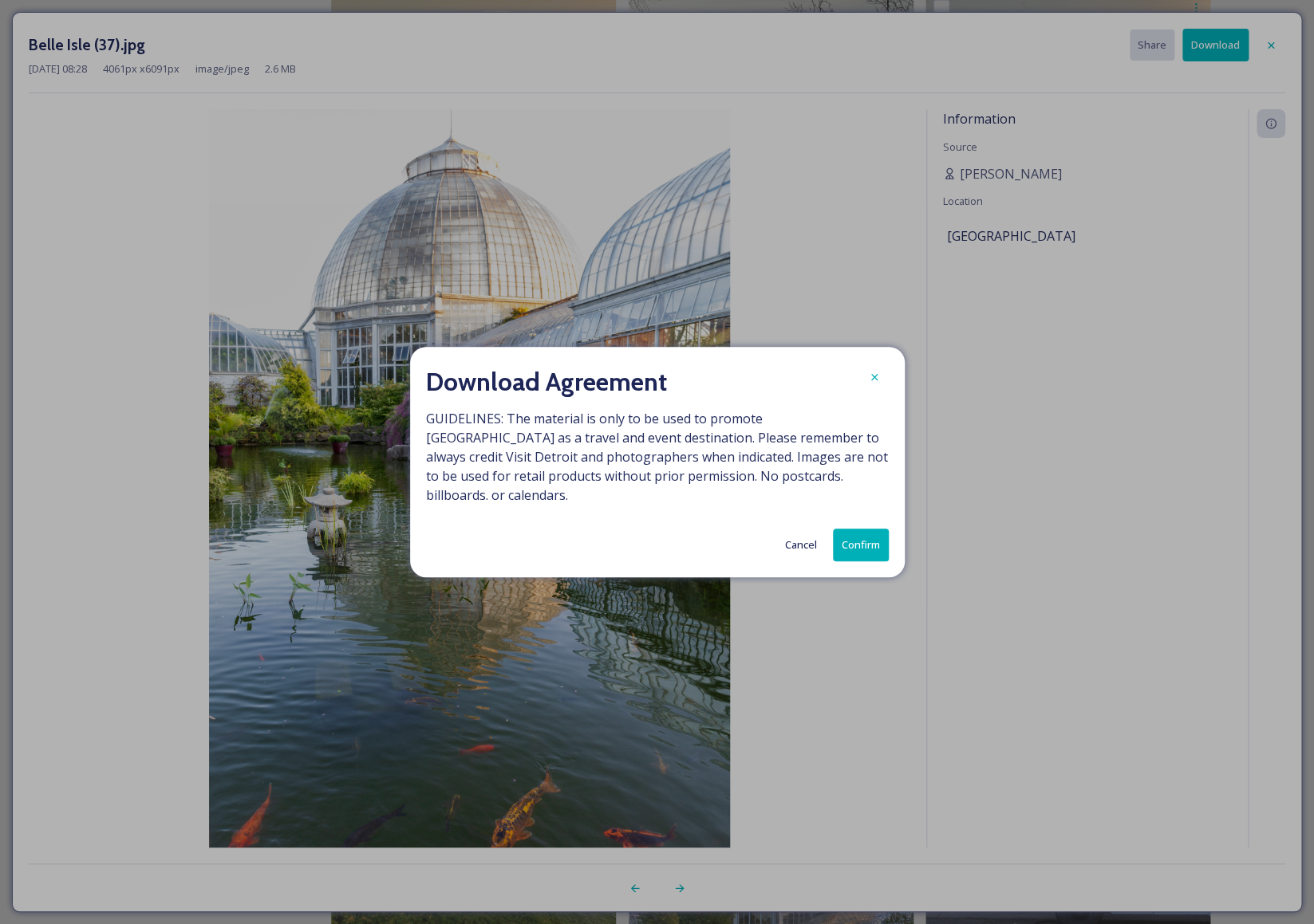
click at [873, 534] on button "Confirm" at bounding box center [861, 545] width 56 height 33
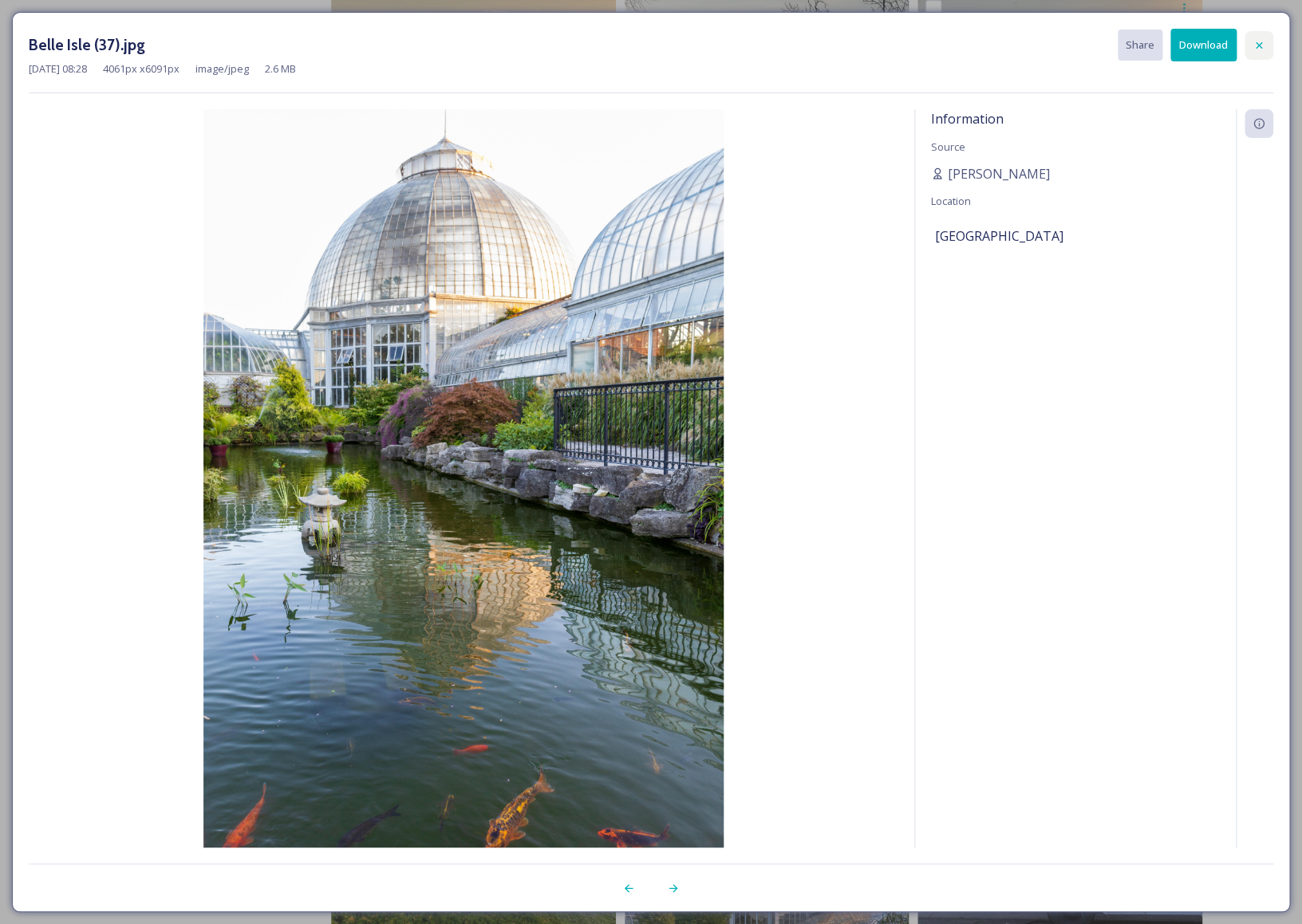
click at [1267, 43] on div at bounding box center [1259, 45] width 29 height 29
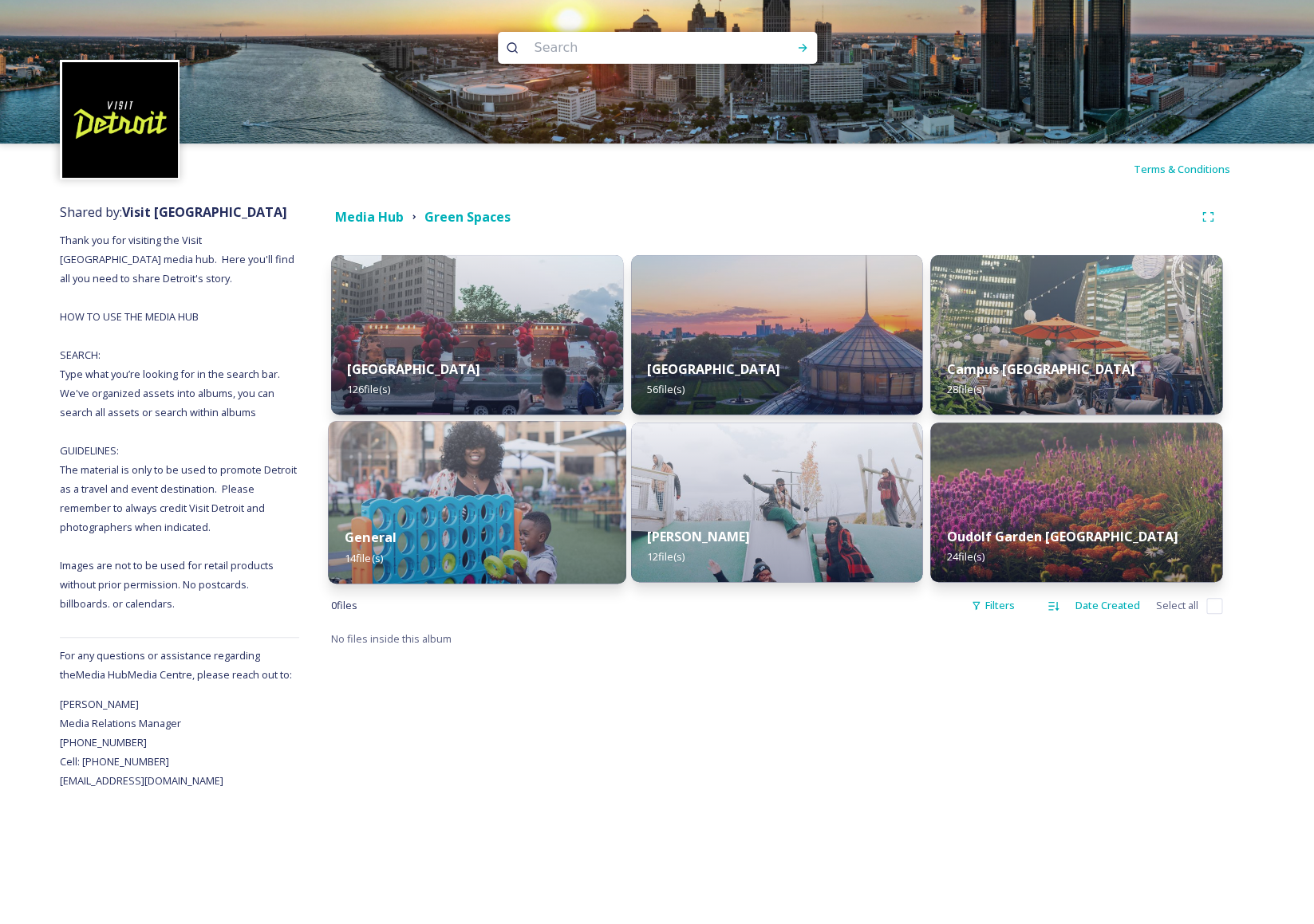
click at [510, 527] on div "General 14 file(s)" at bounding box center [476, 547] width 298 height 73
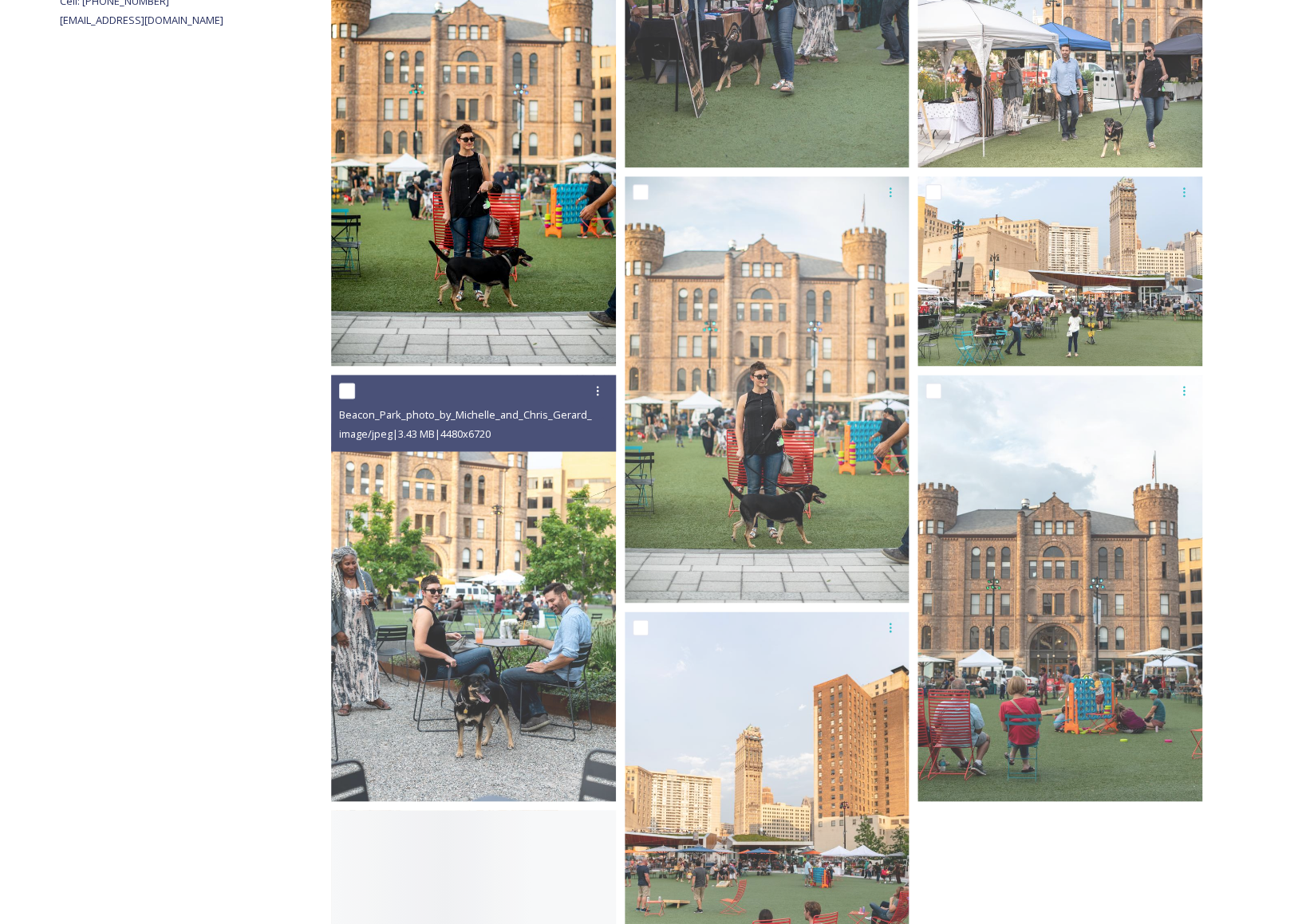
scroll to position [829, 0]
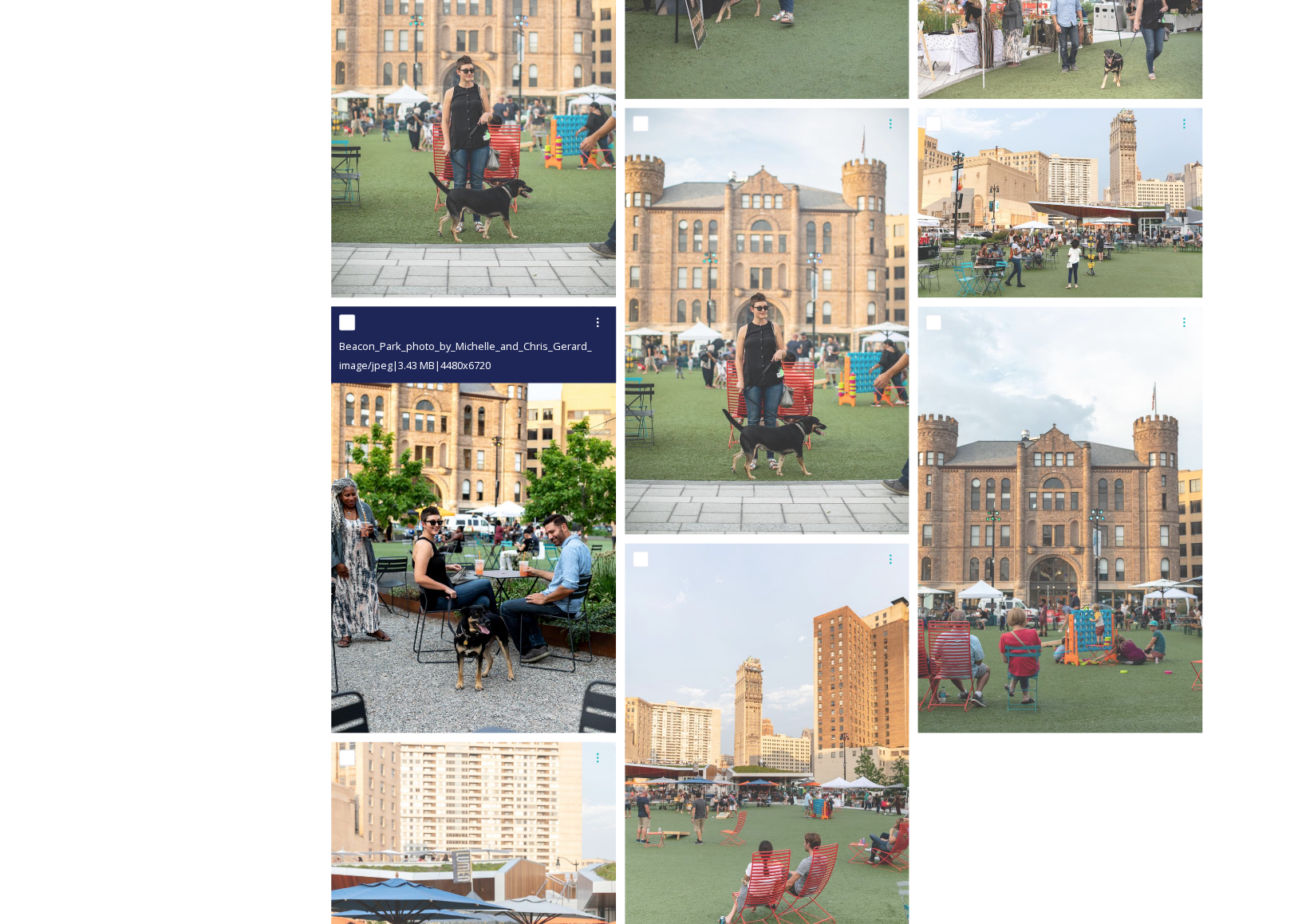
click at [594, 501] on img at bounding box center [473, 520] width 285 height 428
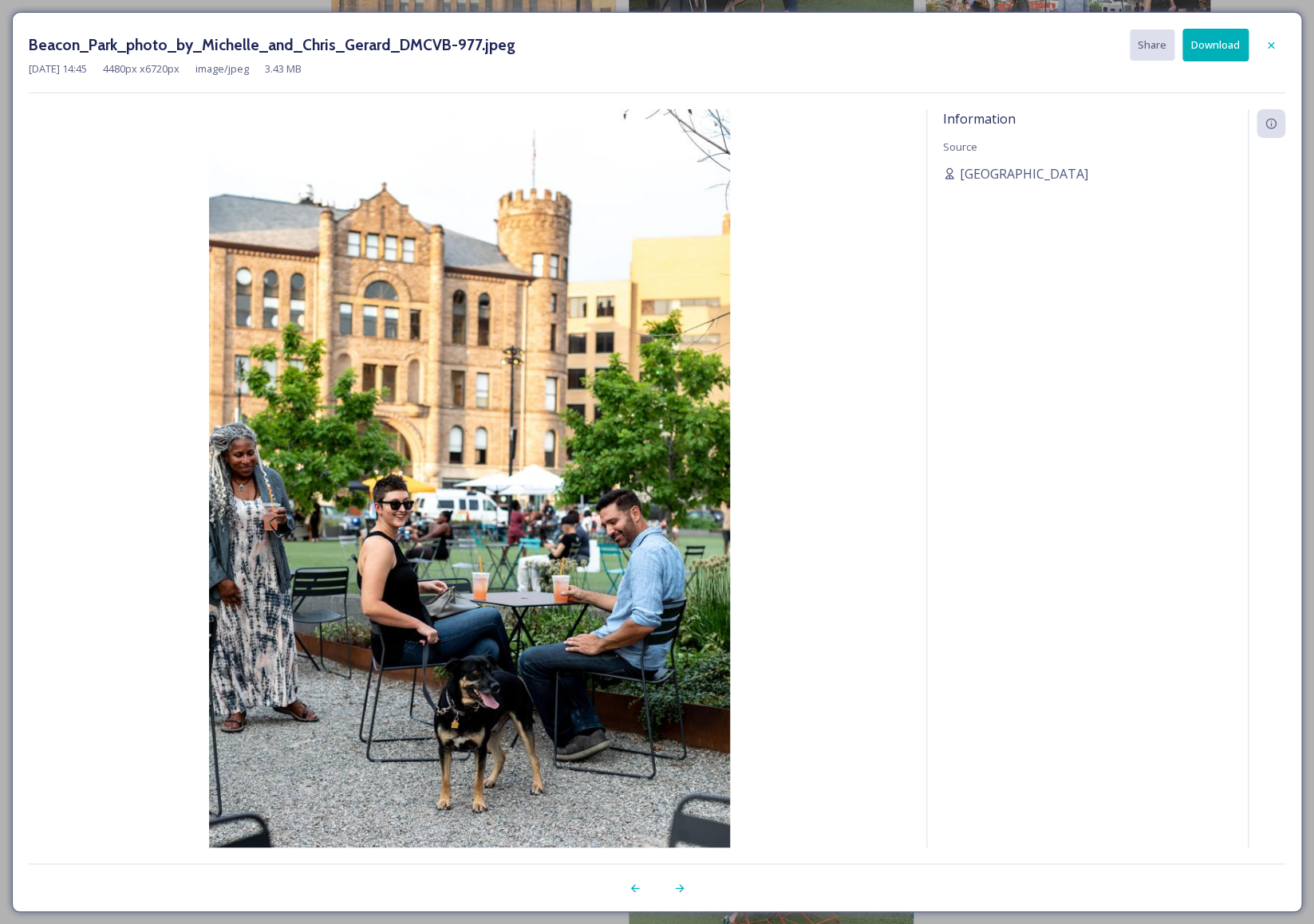
click at [1226, 53] on button "Download" at bounding box center [1215, 45] width 66 height 33
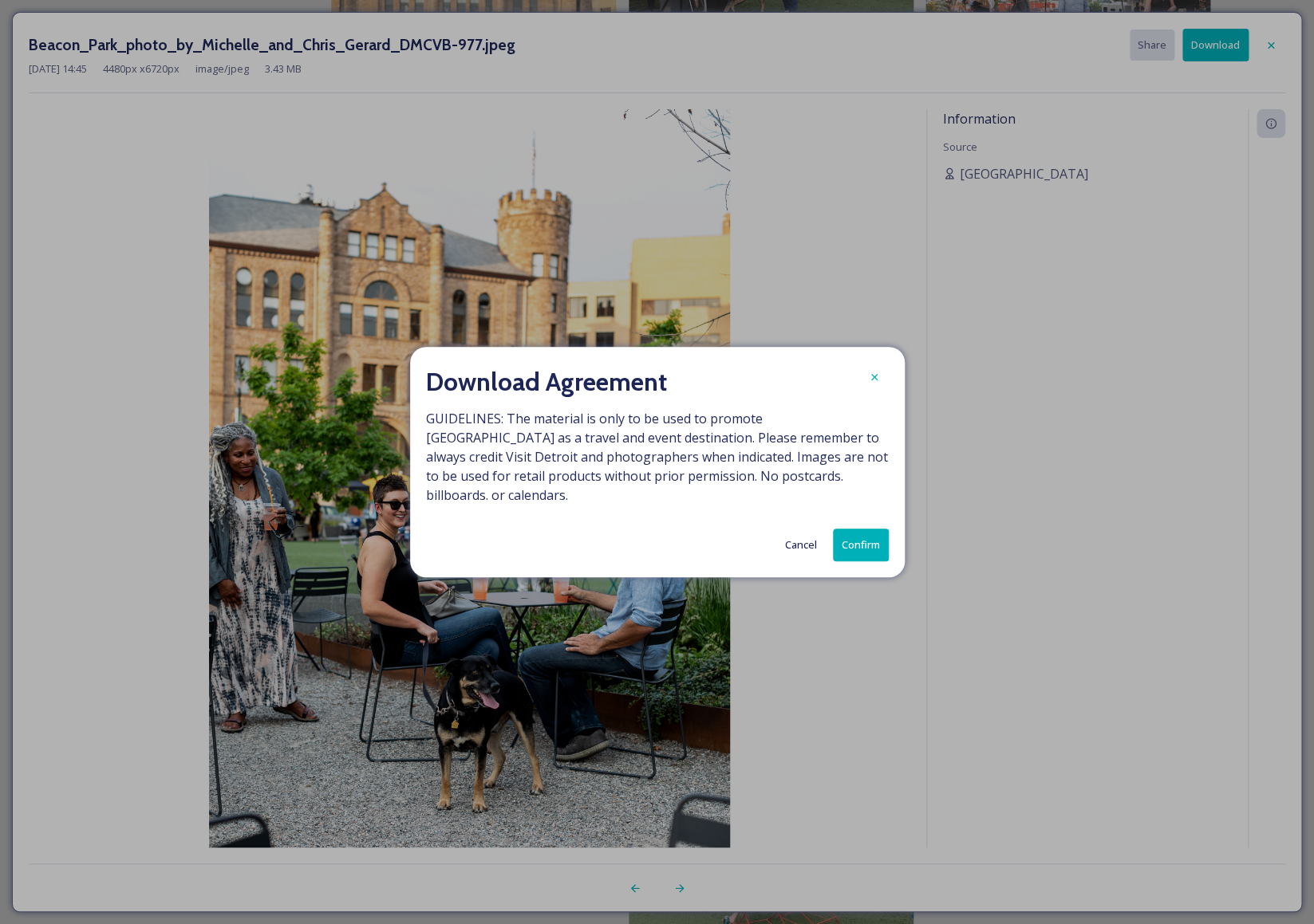
click at [859, 528] on button "Confirm" at bounding box center [861, 545] width 56 height 33
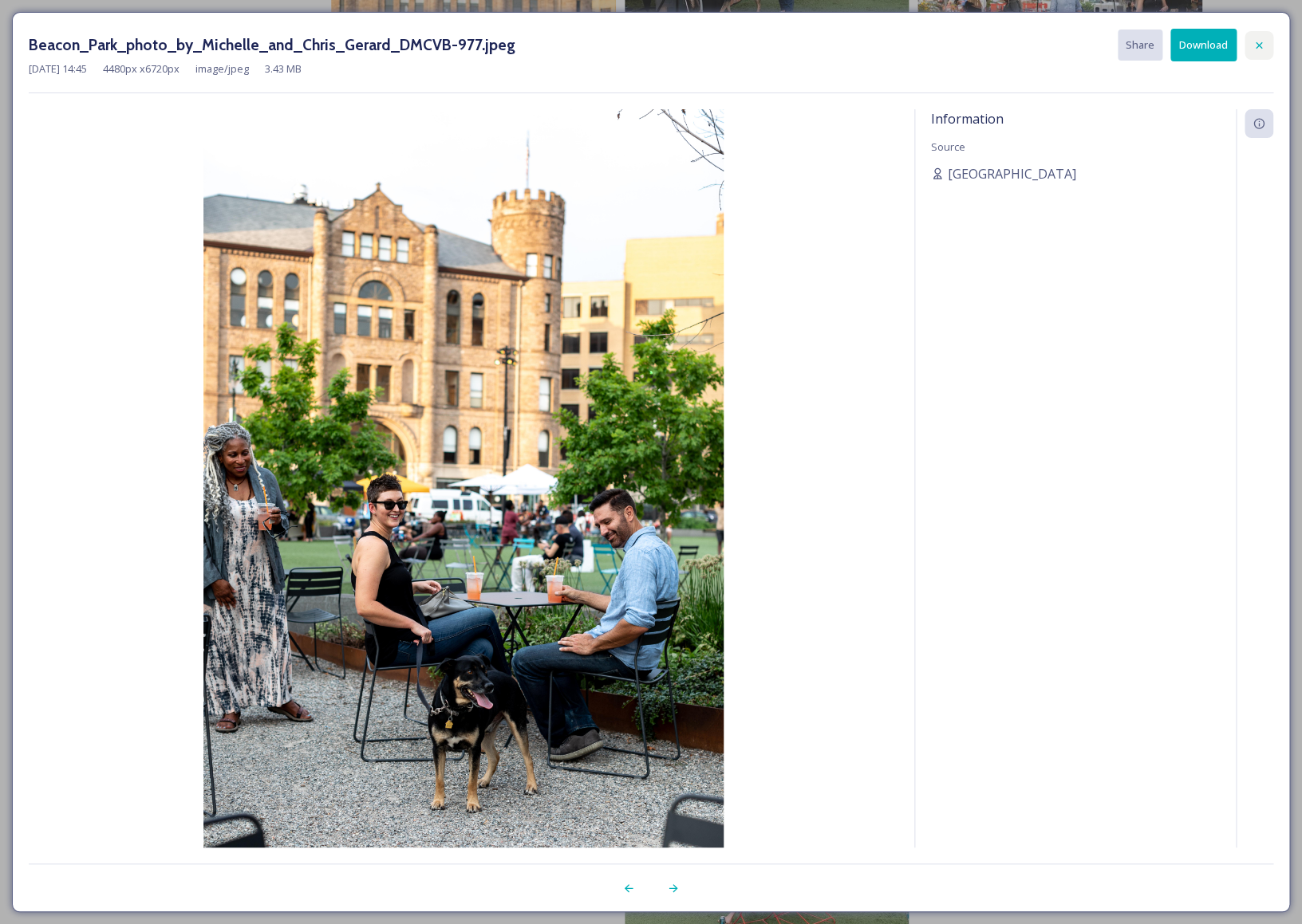
click at [1272, 41] on div at bounding box center [1259, 45] width 29 height 29
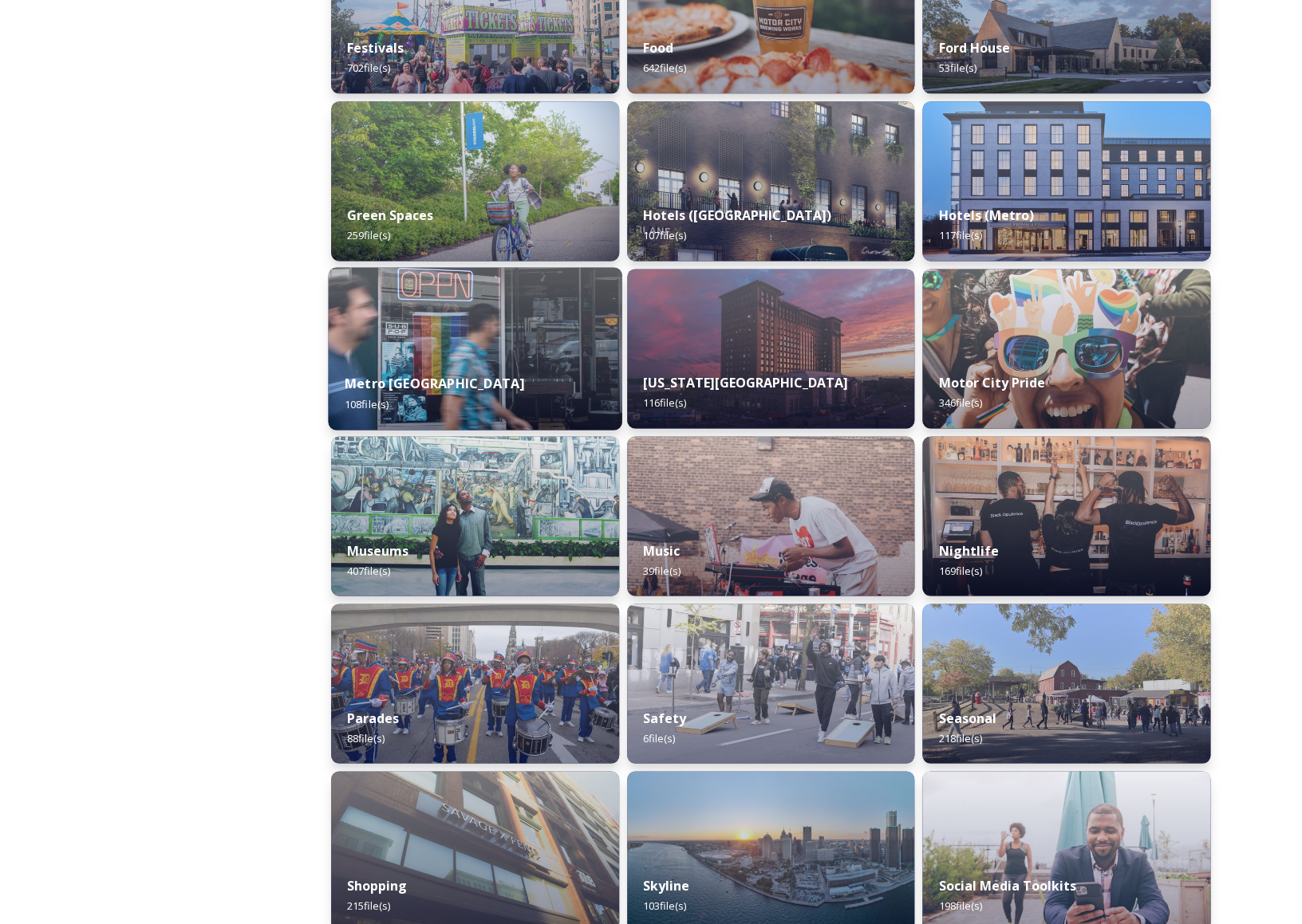
scroll to position [829, 0]
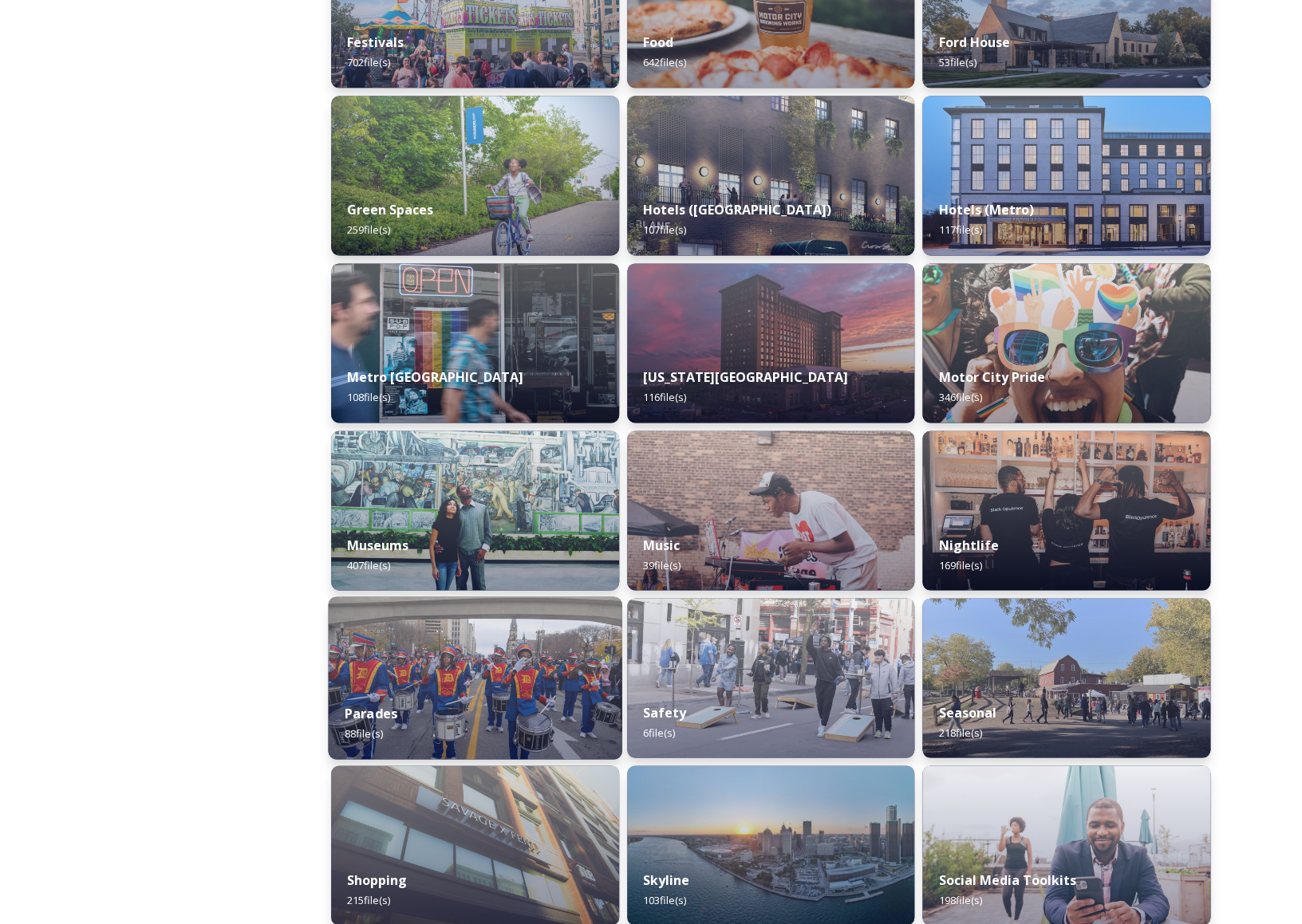
click at [529, 678] on img at bounding box center [475, 678] width 293 height 163
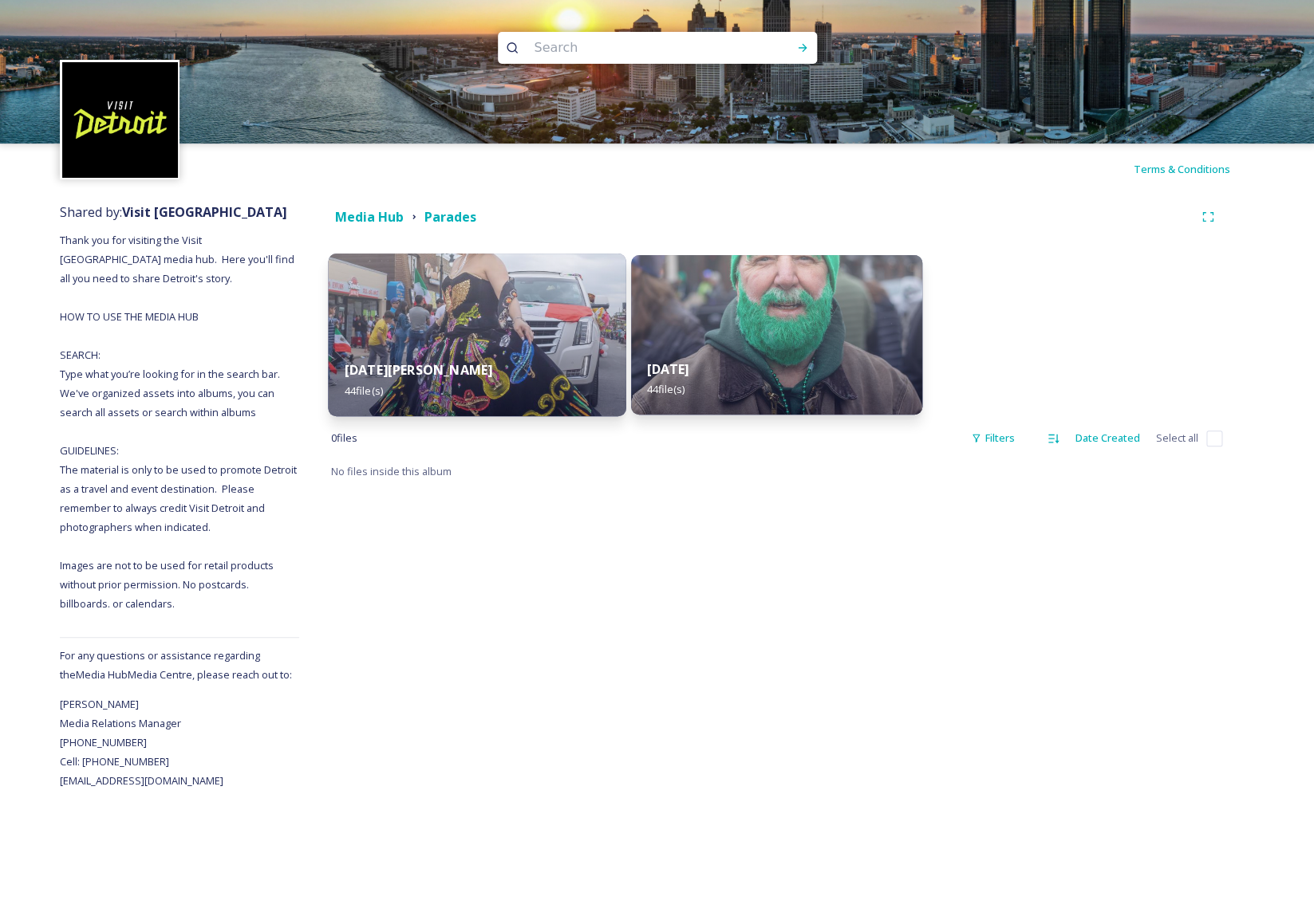
click at [529, 359] on div "[DATE][PERSON_NAME] 44 file(s)" at bounding box center [476, 380] width 298 height 73
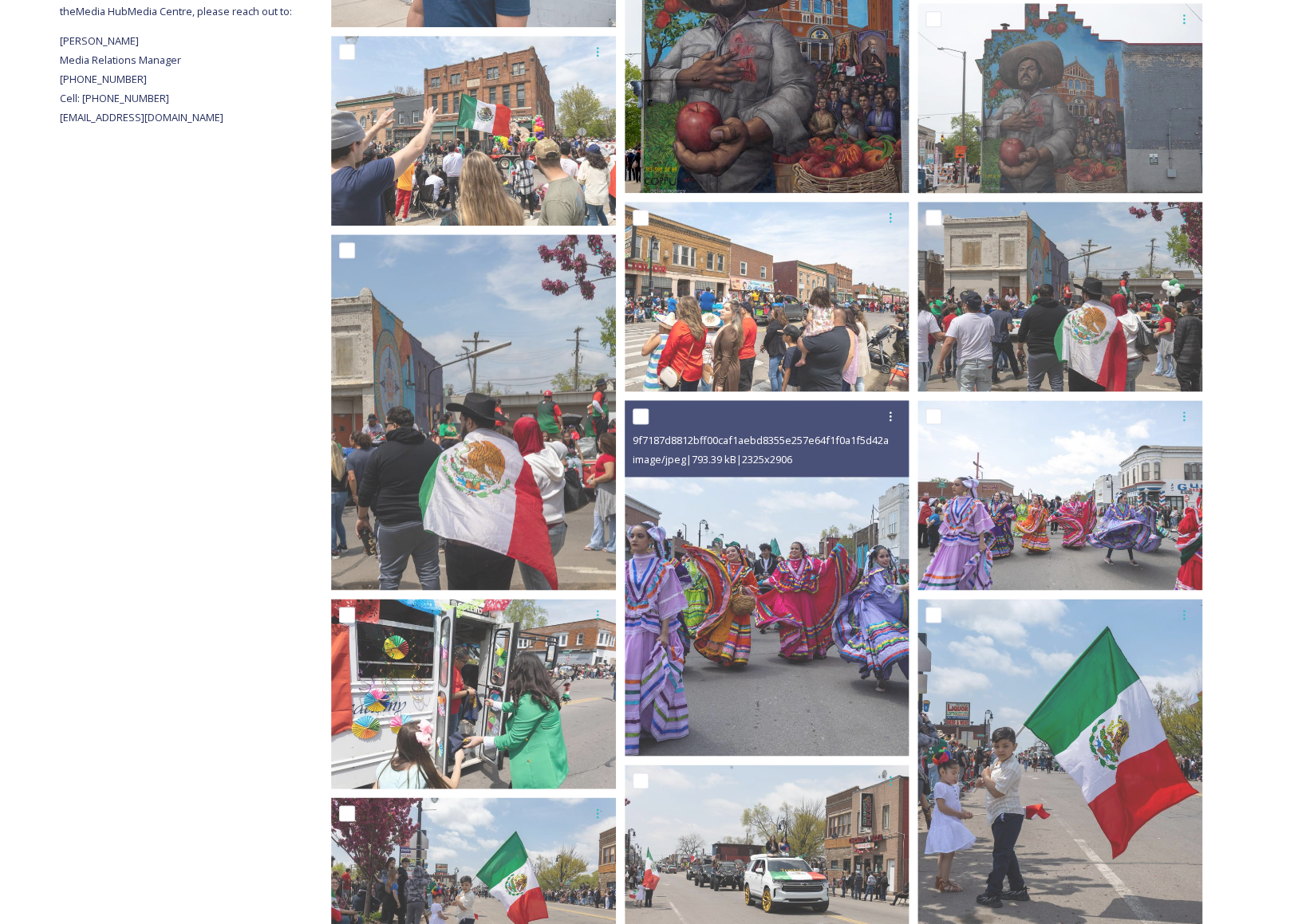
scroll to position [740, 0]
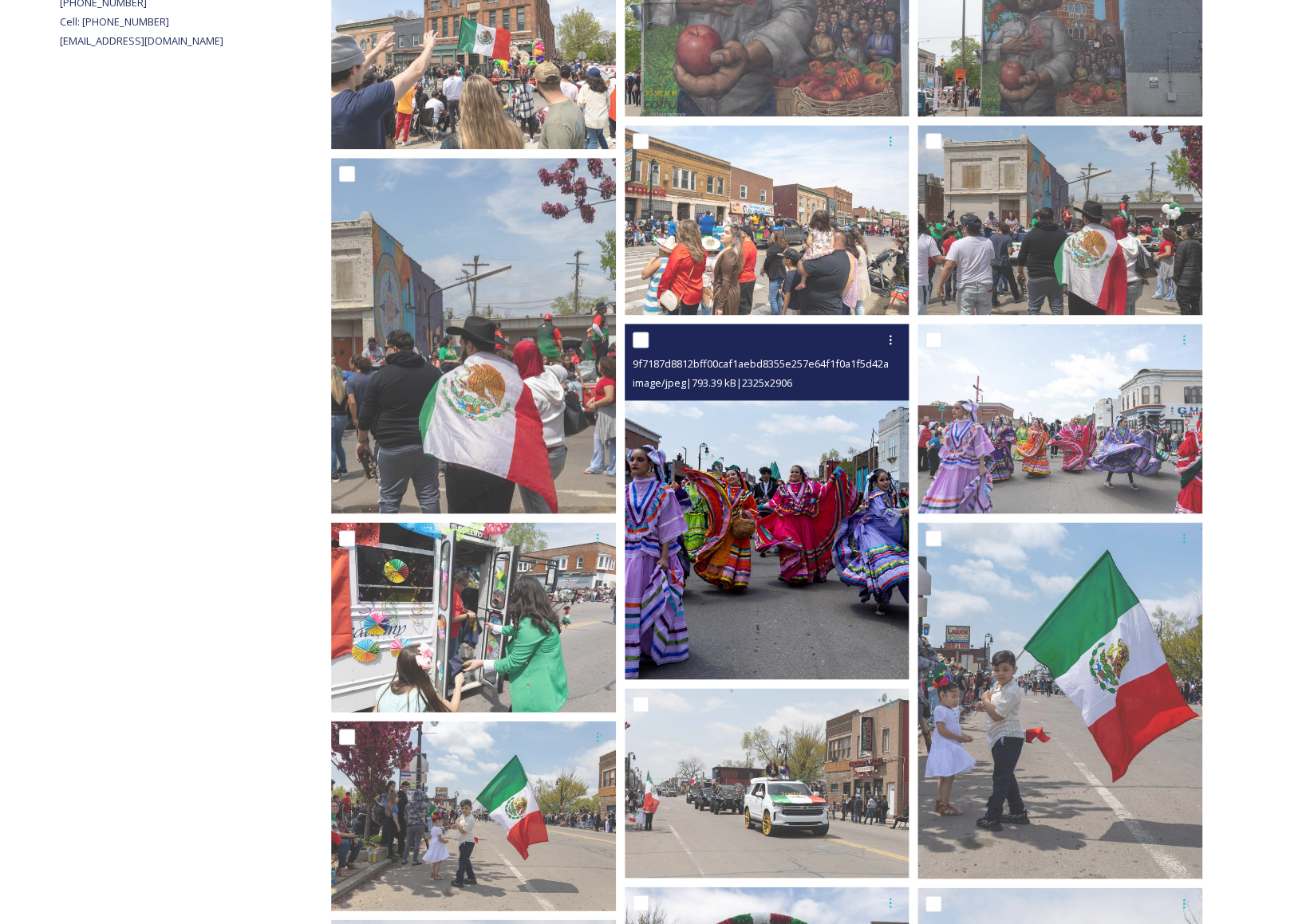
click at [828, 514] on img at bounding box center [767, 501] width 285 height 356
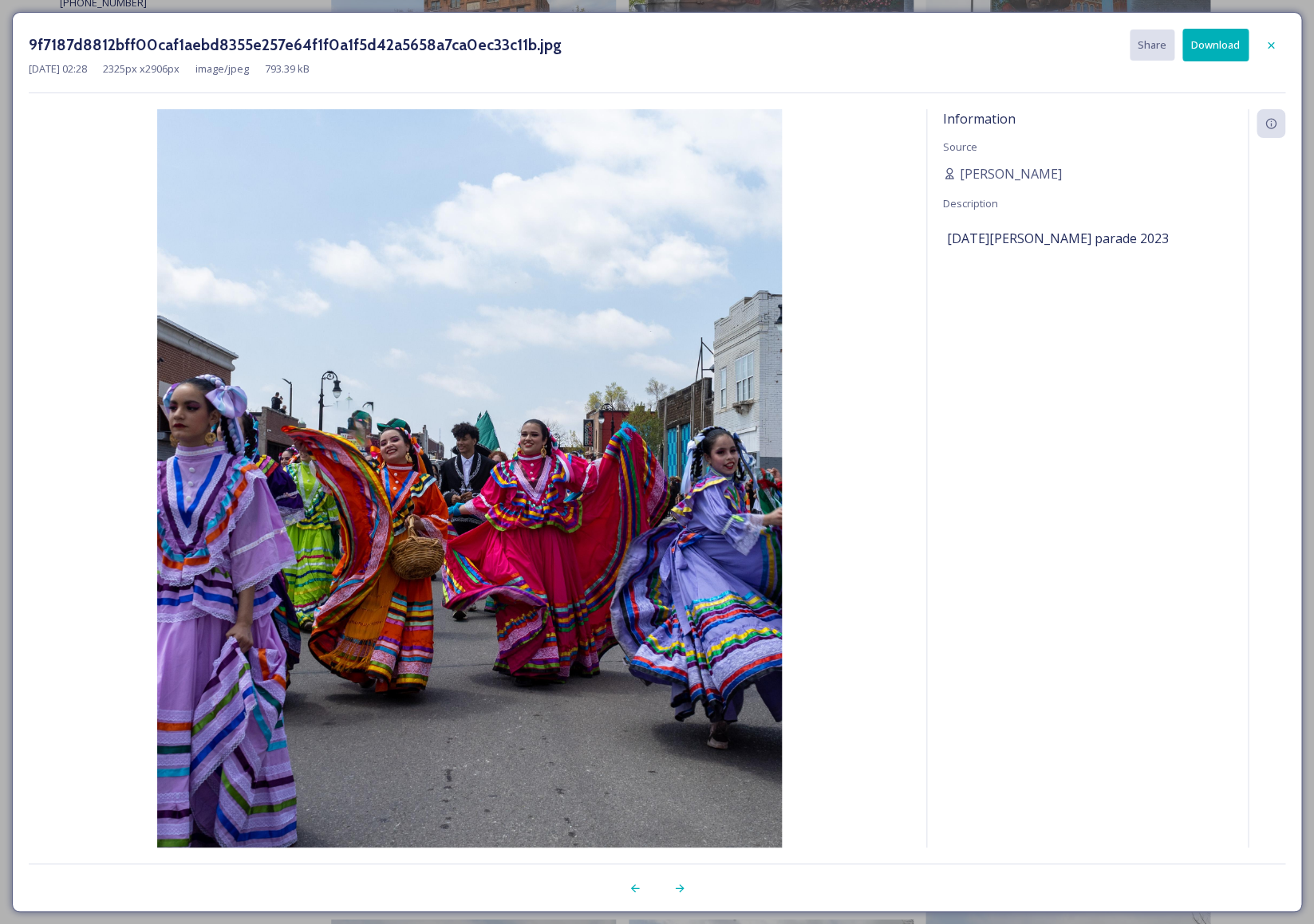
click at [1185, 55] on button "Download" at bounding box center [1215, 45] width 66 height 33
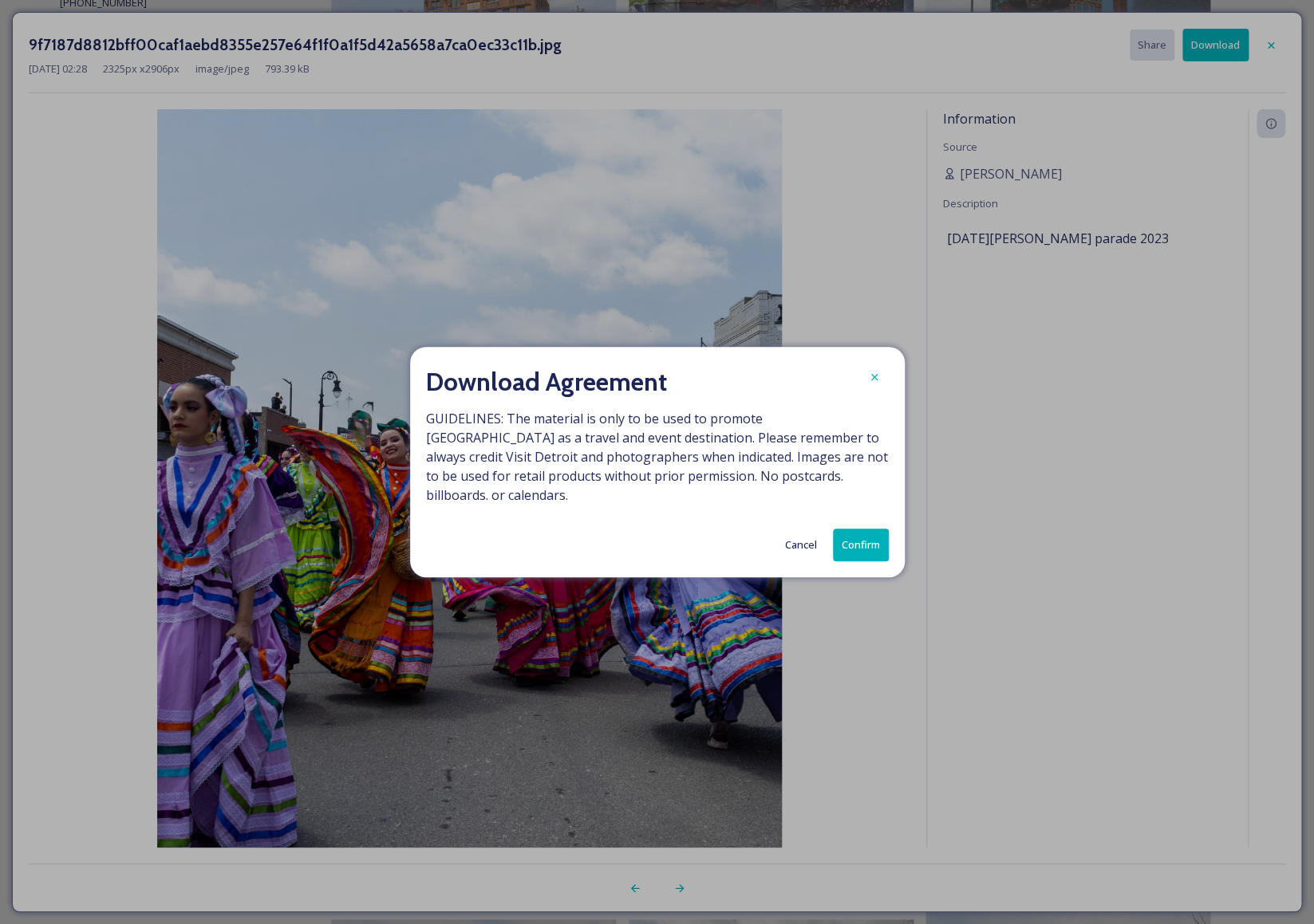
click at [860, 534] on button "Confirm" at bounding box center [861, 545] width 56 height 33
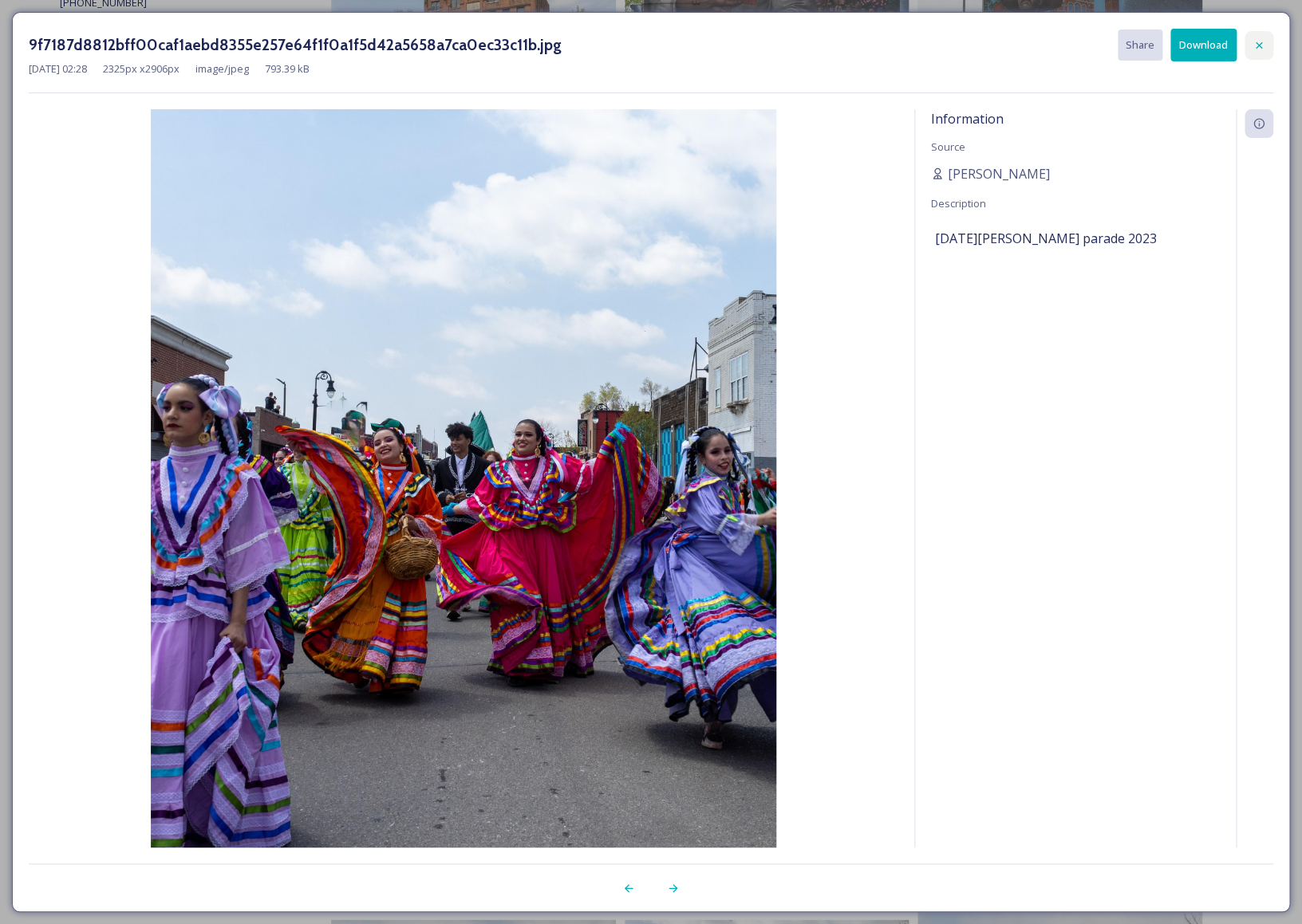
click at [1263, 43] on icon at bounding box center [1259, 45] width 13 height 13
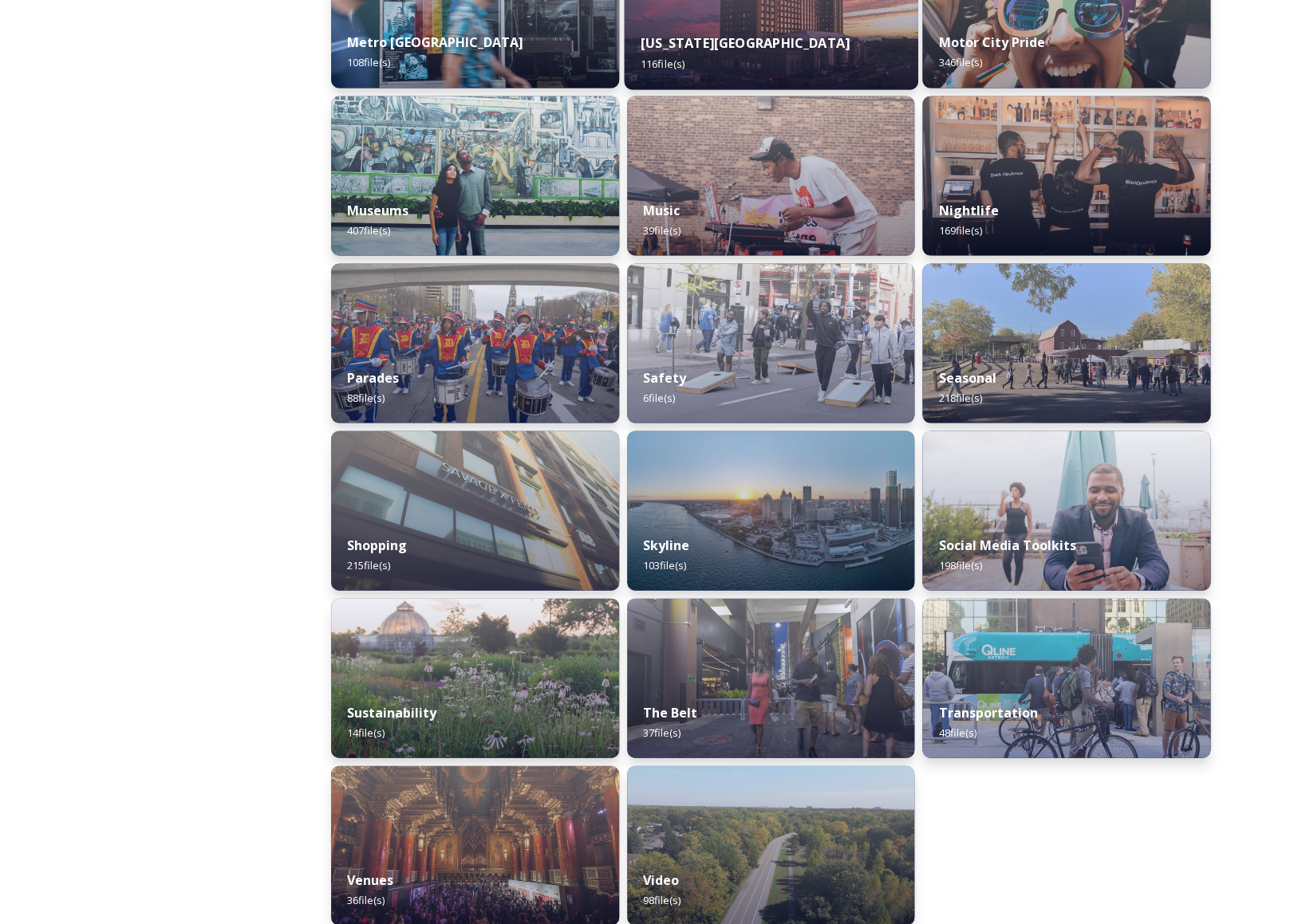
scroll to position [1181, 0]
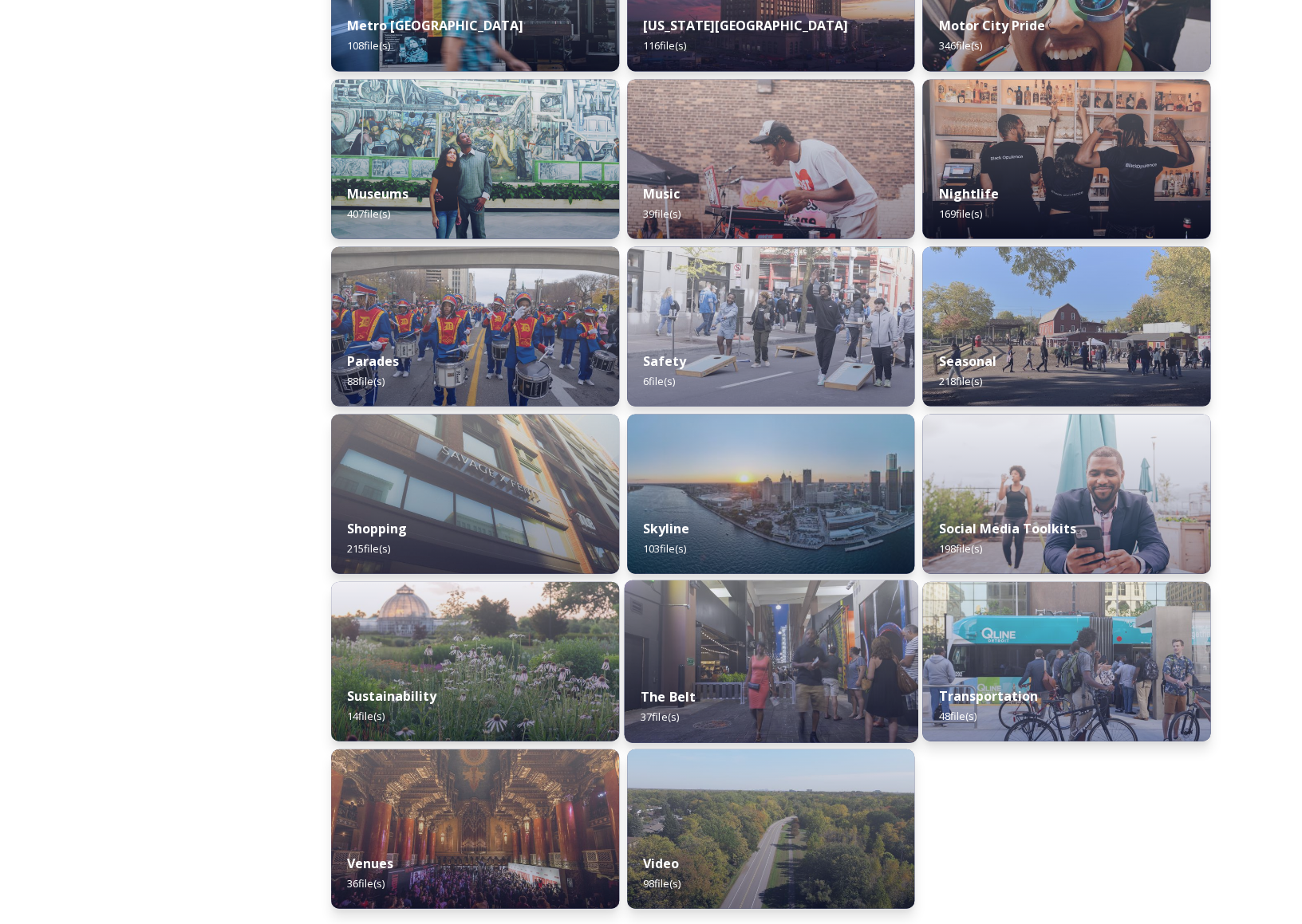
click at [789, 666] on img at bounding box center [771, 661] width 293 height 163
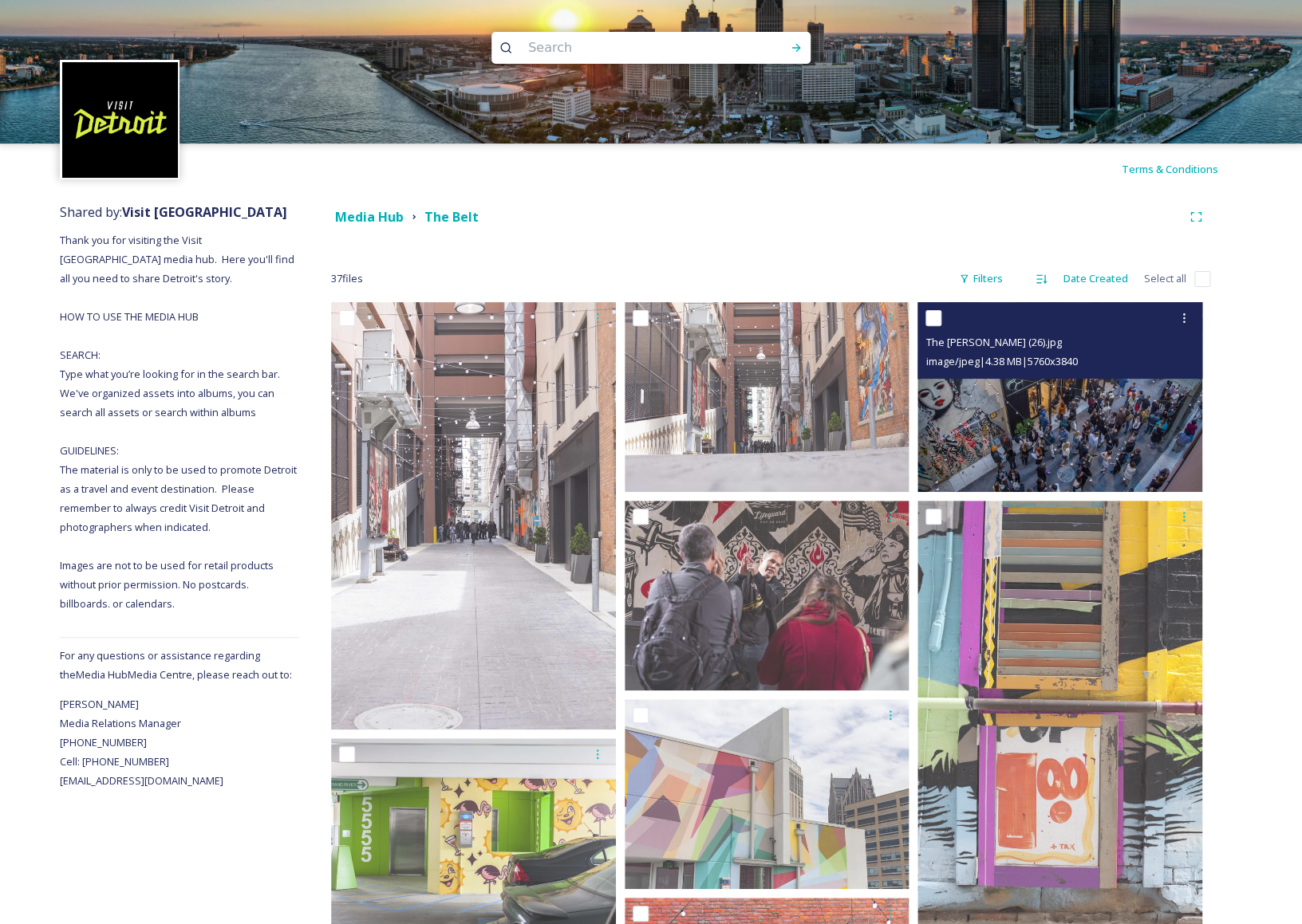
click at [1105, 445] on img at bounding box center [1060, 396] width 285 height 190
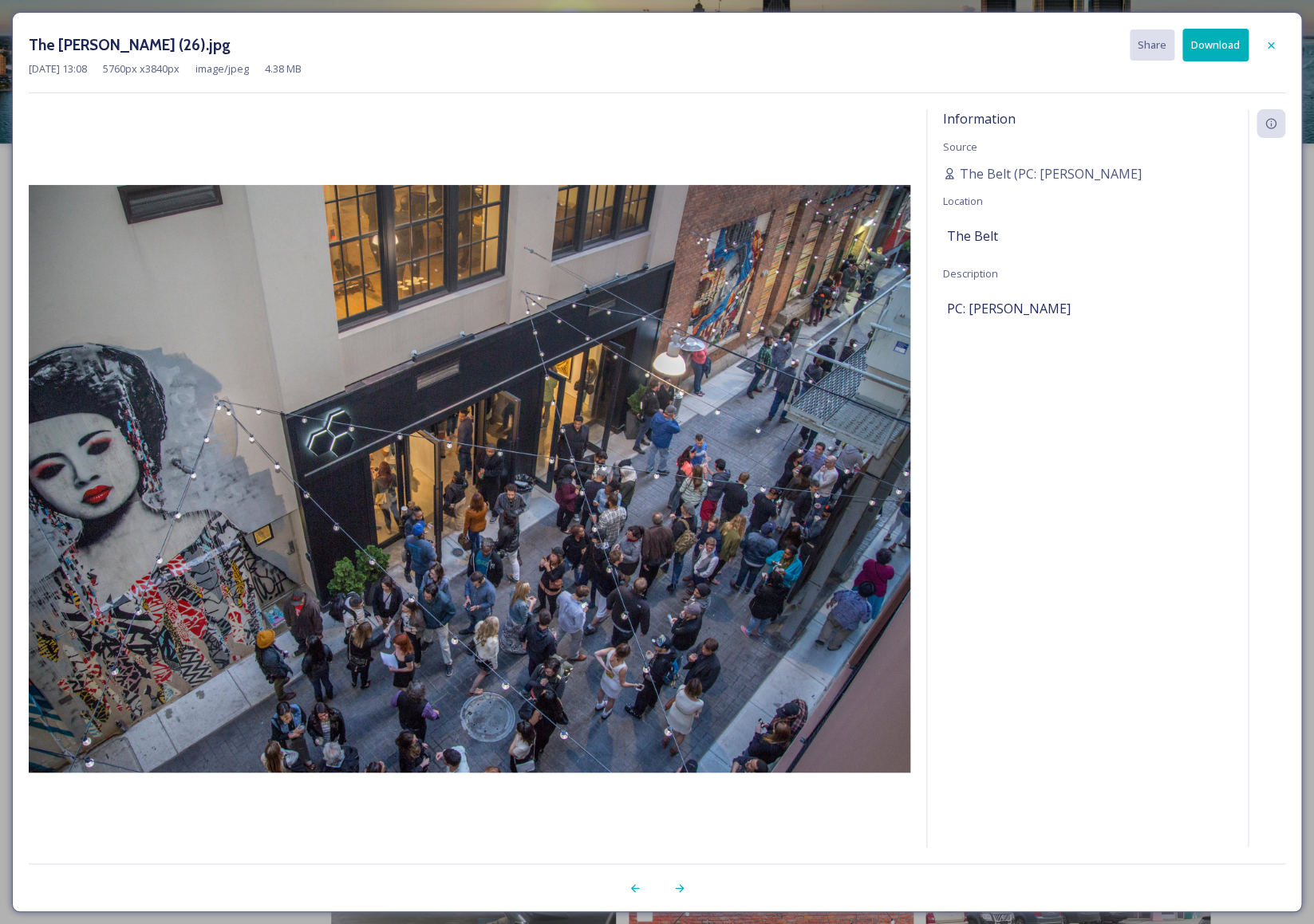
click at [1199, 52] on button "Download" at bounding box center [1215, 45] width 66 height 33
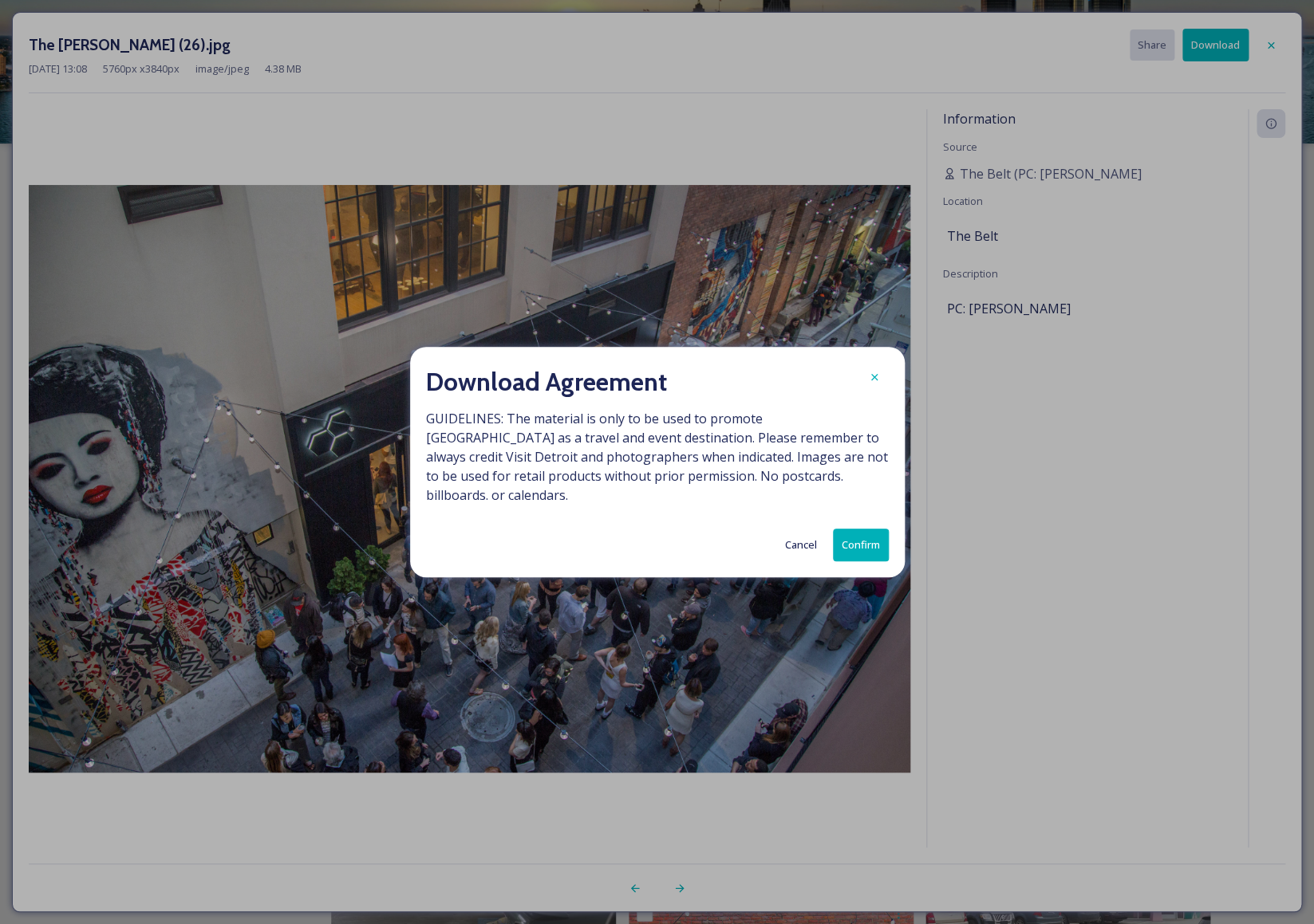
click at [862, 535] on button "Confirm" at bounding box center [861, 545] width 56 height 33
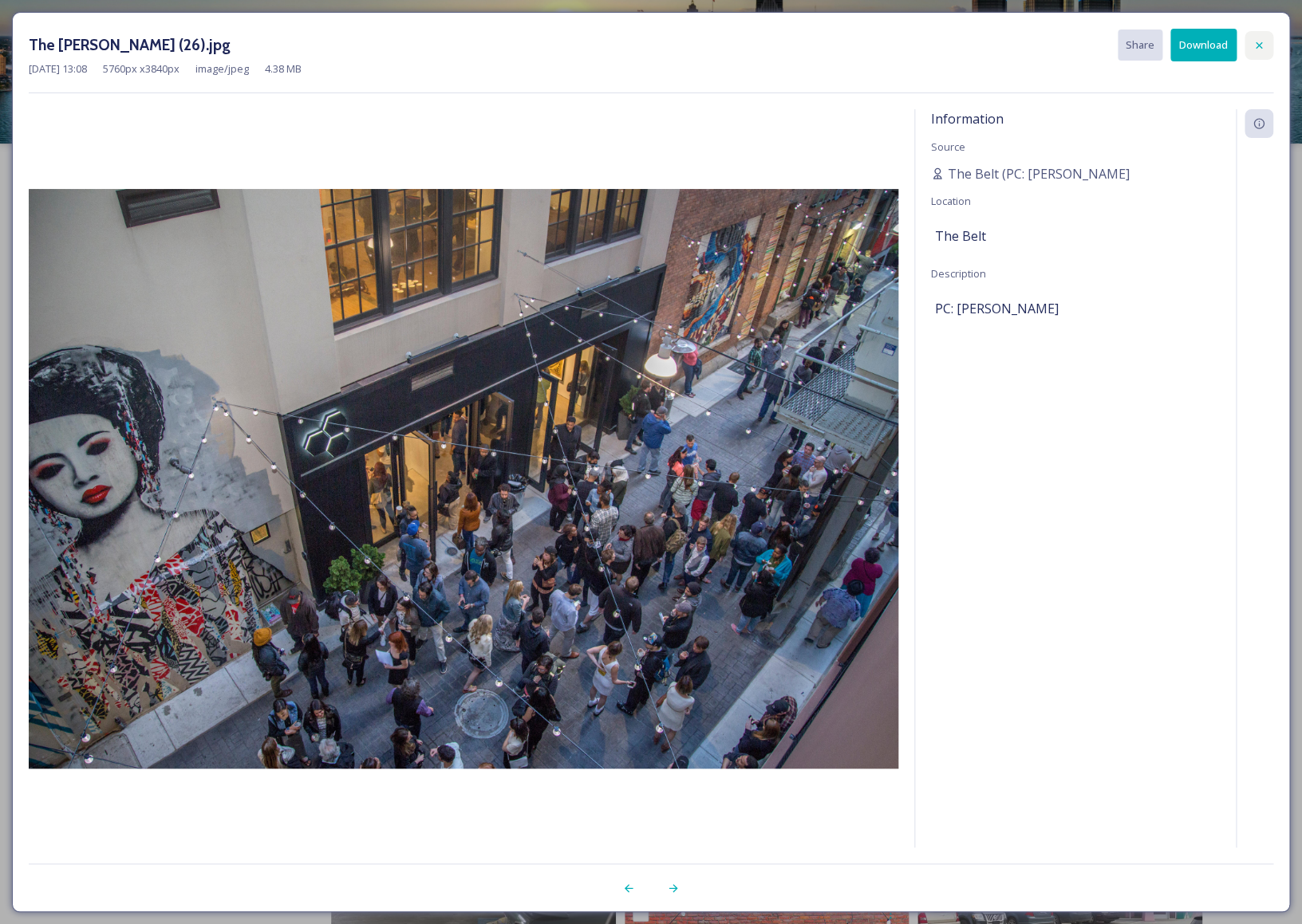
click at [1252, 44] on div at bounding box center [1259, 45] width 29 height 29
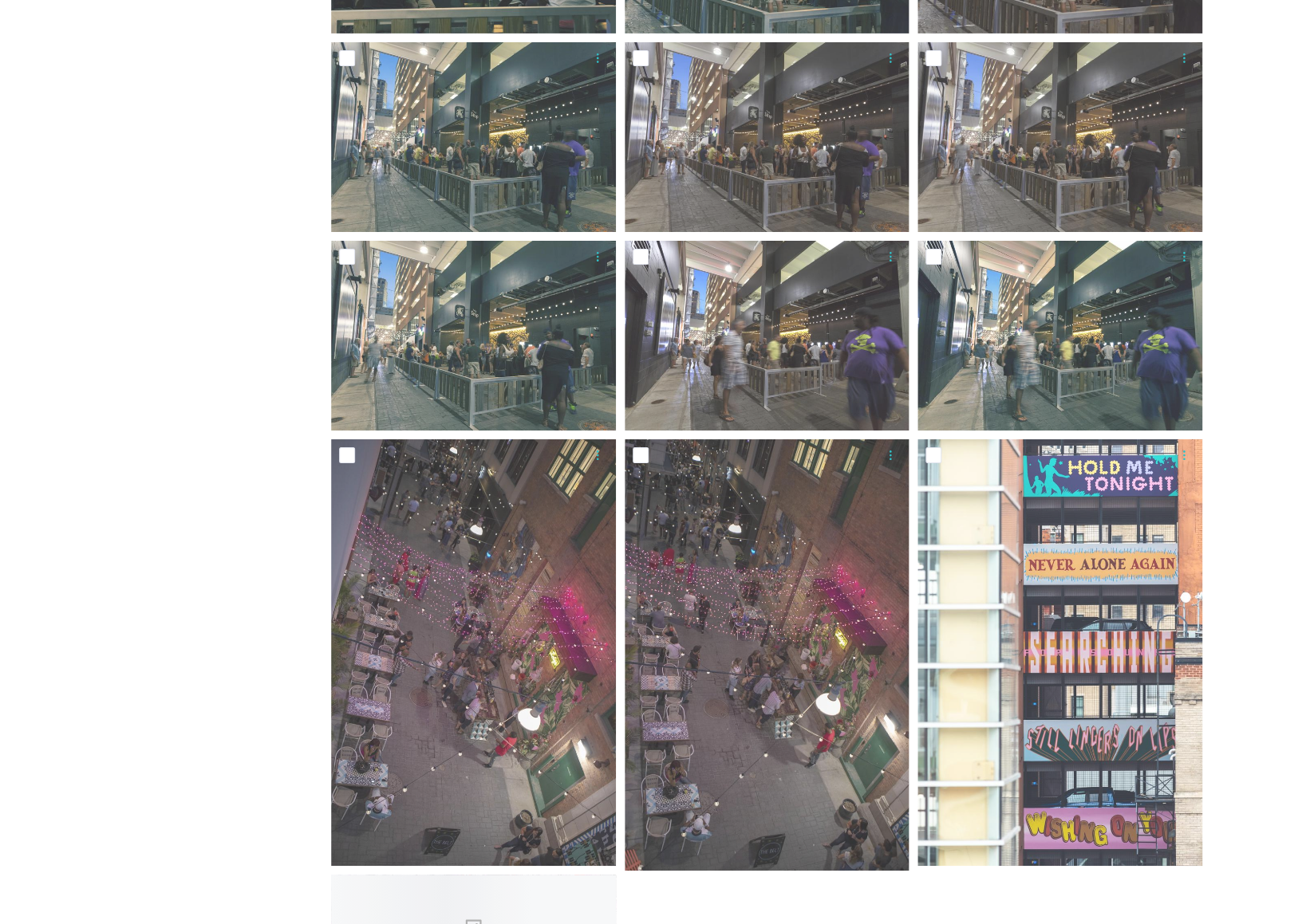
scroll to position [2376, 0]
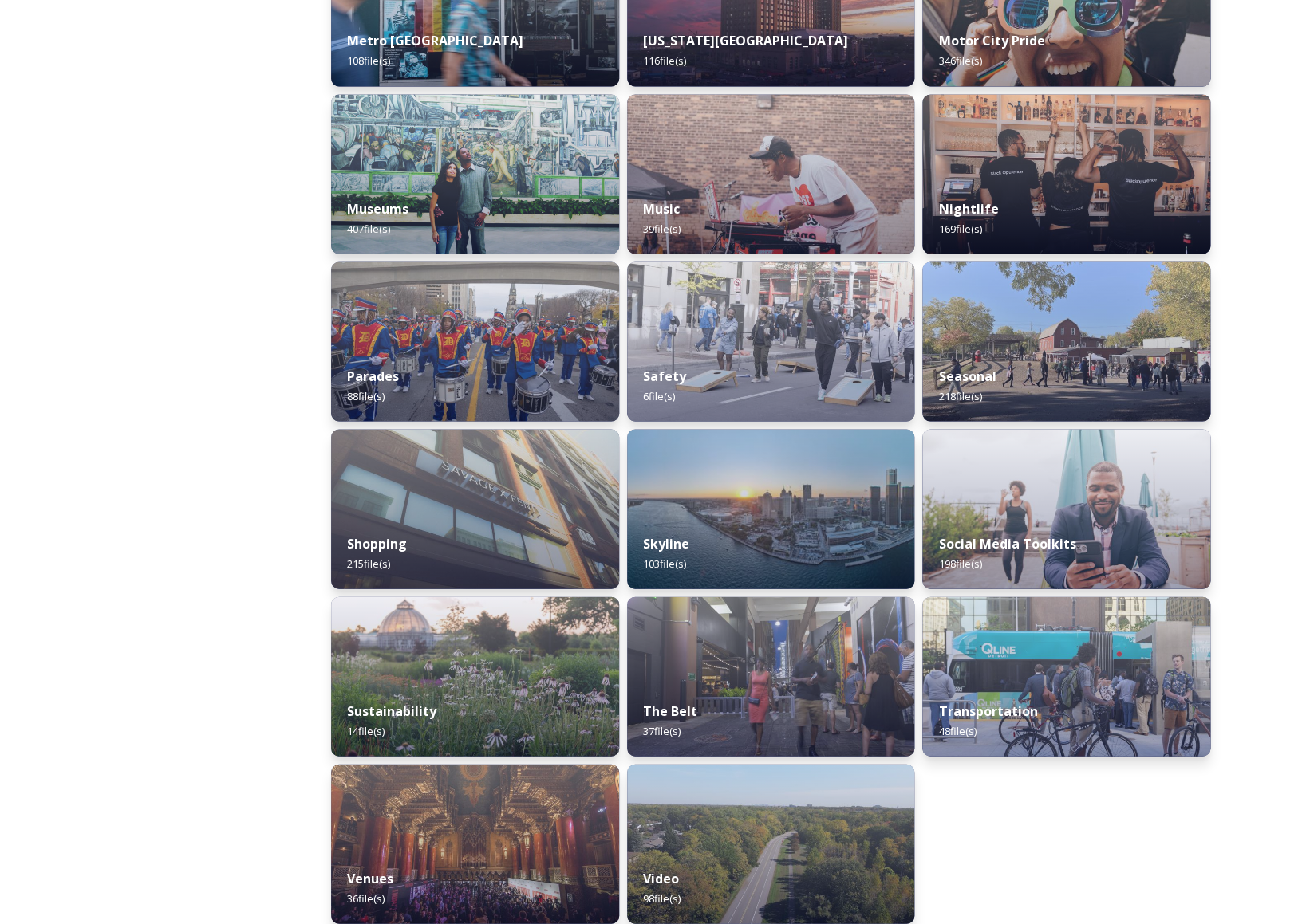
scroll to position [1181, 0]
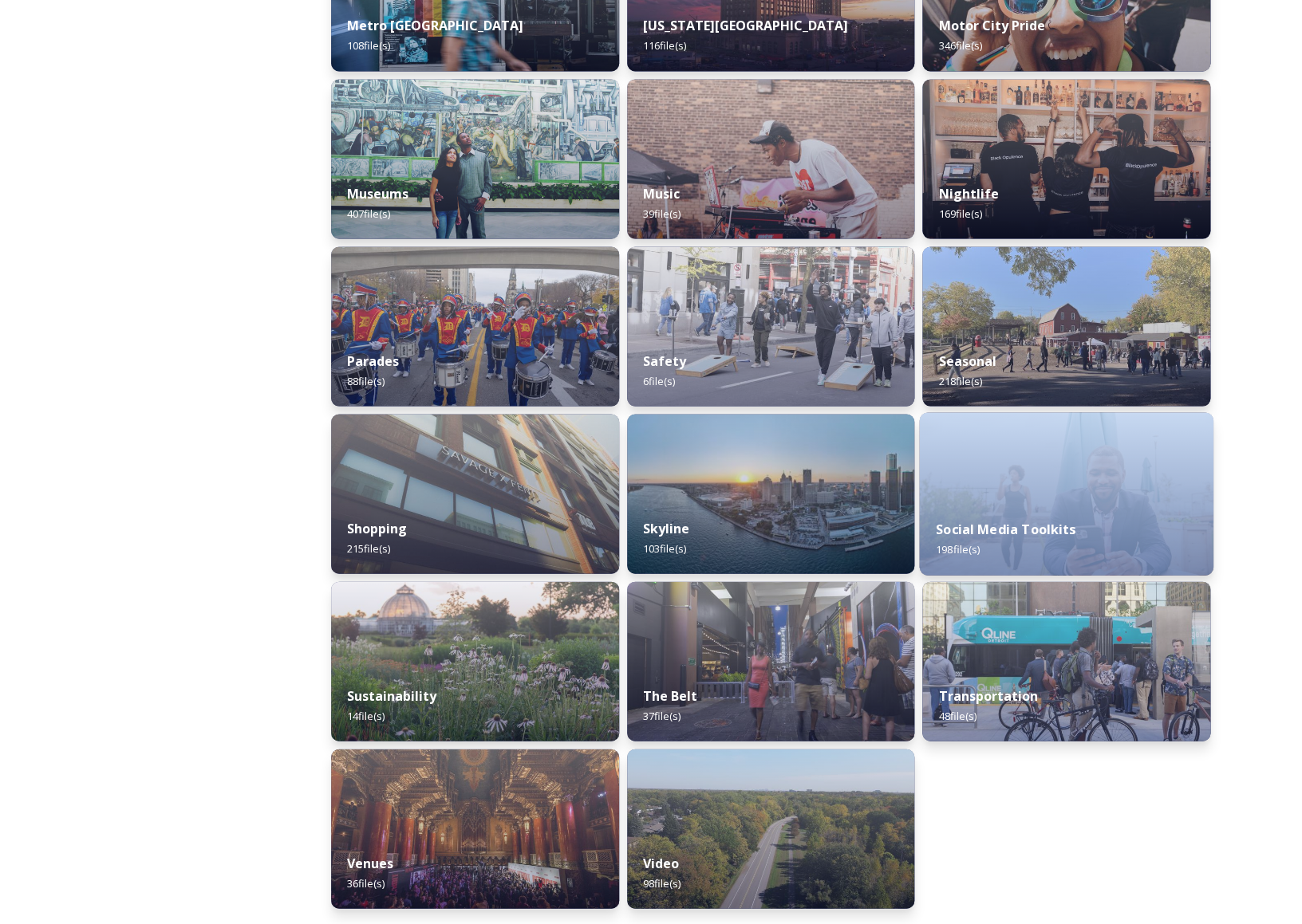
click at [1062, 502] on div "Social Media Toolkits 198 file(s)" at bounding box center [1067, 494] width 293 height 163
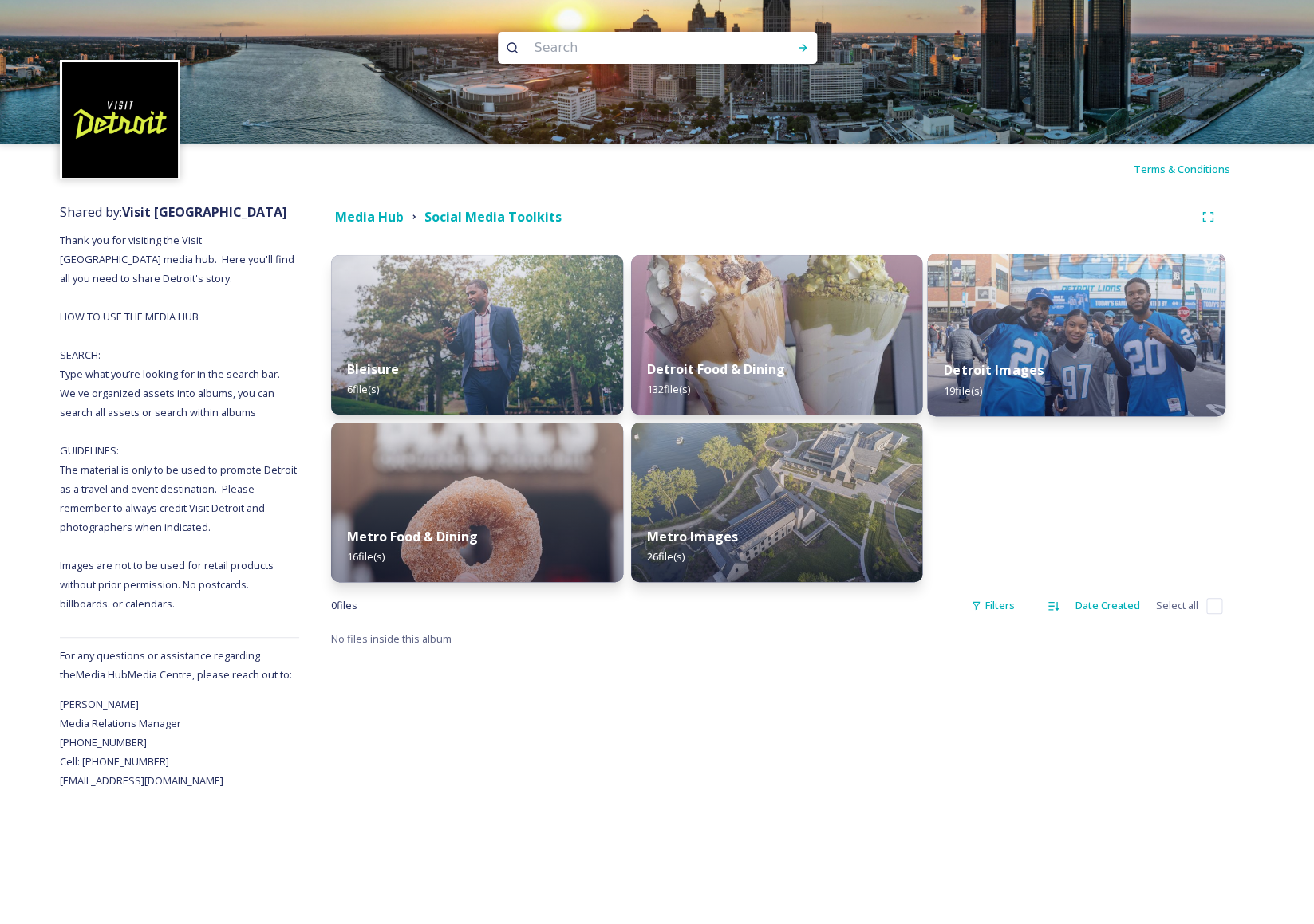
click at [1084, 406] on div "Detroit Images 19 file(s)" at bounding box center [1076, 380] width 298 height 73
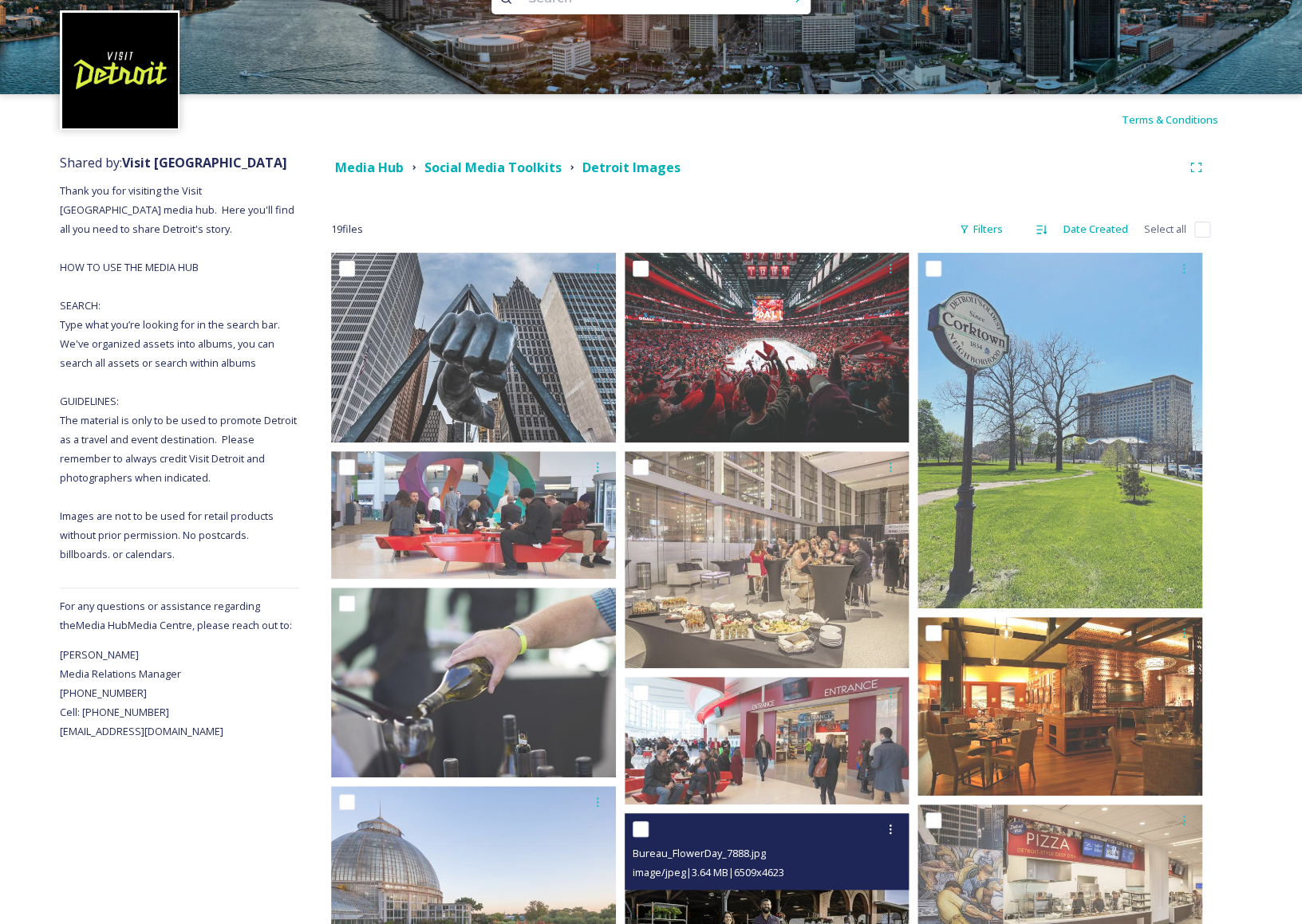
scroll to position [485, 0]
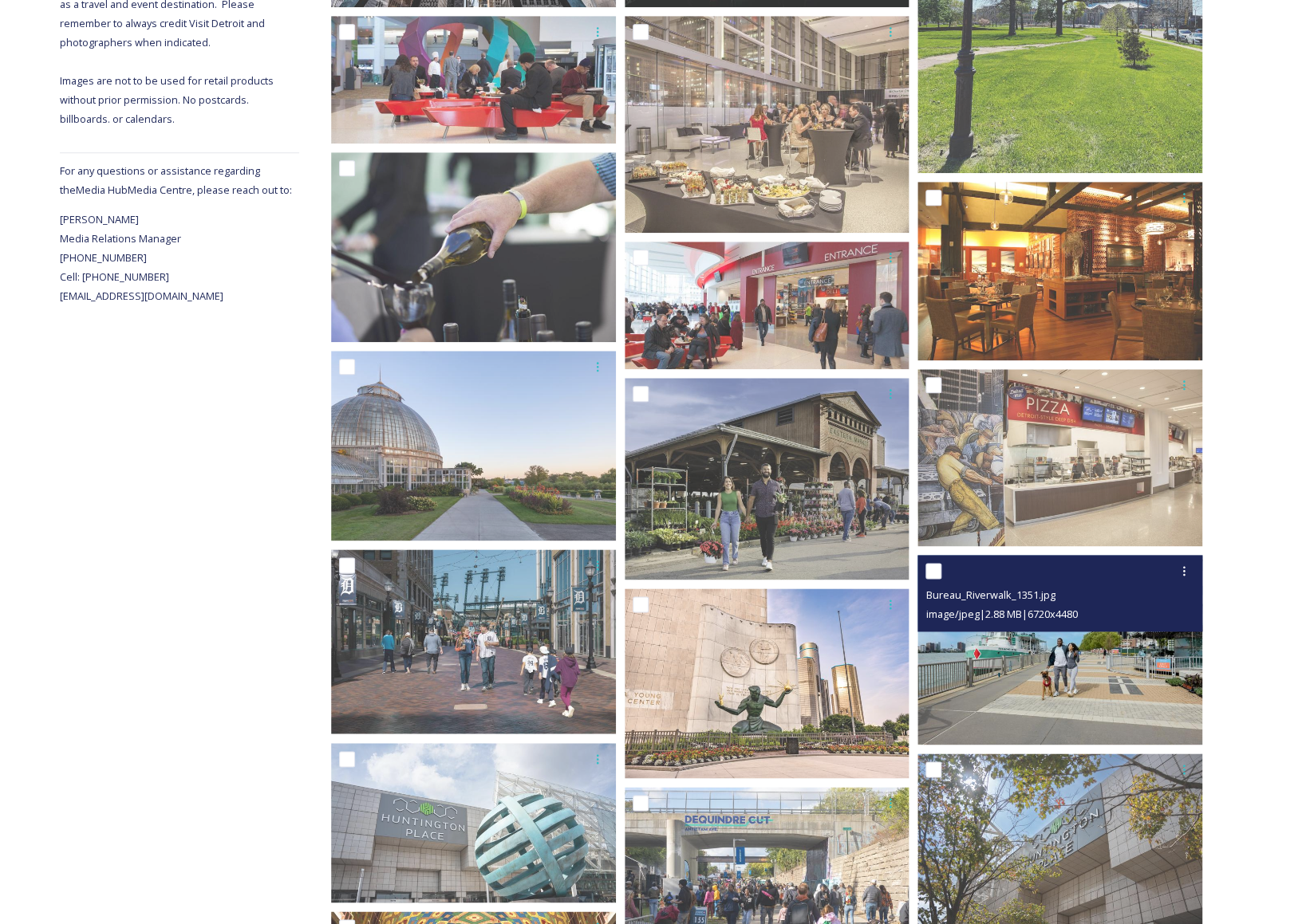
click at [1062, 669] on img at bounding box center [1060, 650] width 285 height 190
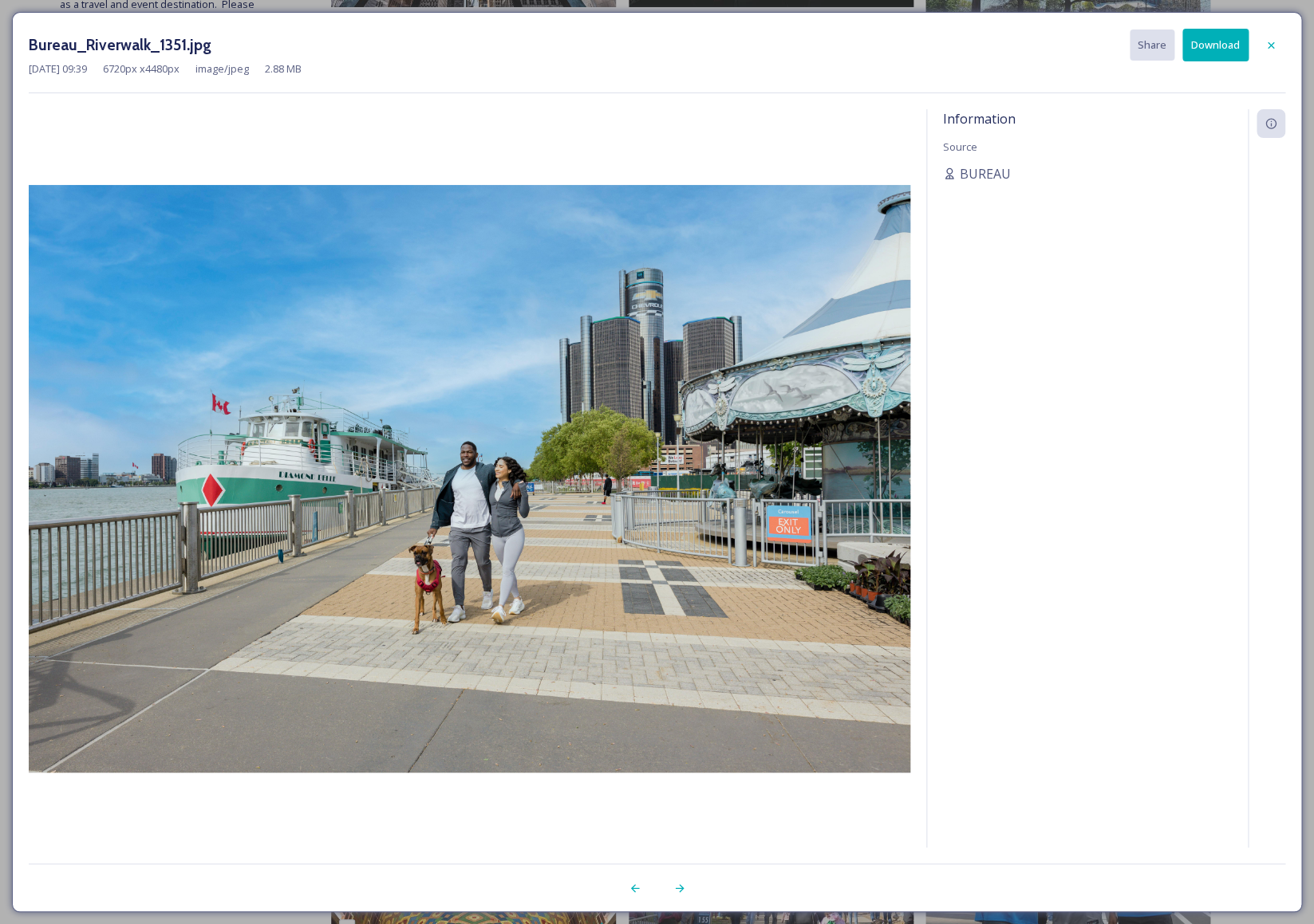
click at [1200, 44] on button "Download" at bounding box center [1215, 45] width 66 height 33
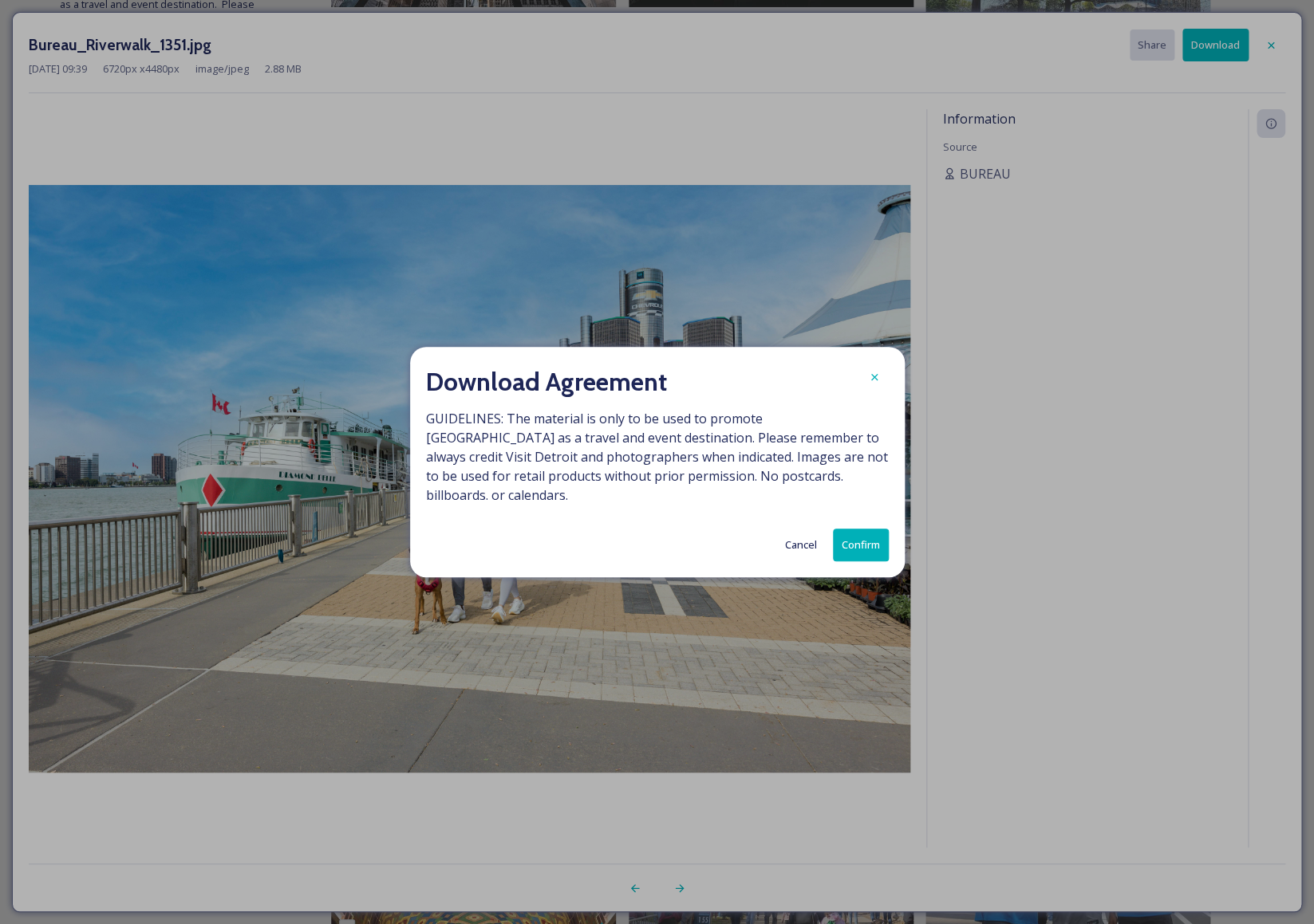
click at [841, 541] on button "Confirm" at bounding box center [861, 545] width 56 height 33
